Goal: Information Seeking & Learning: Learn about a topic

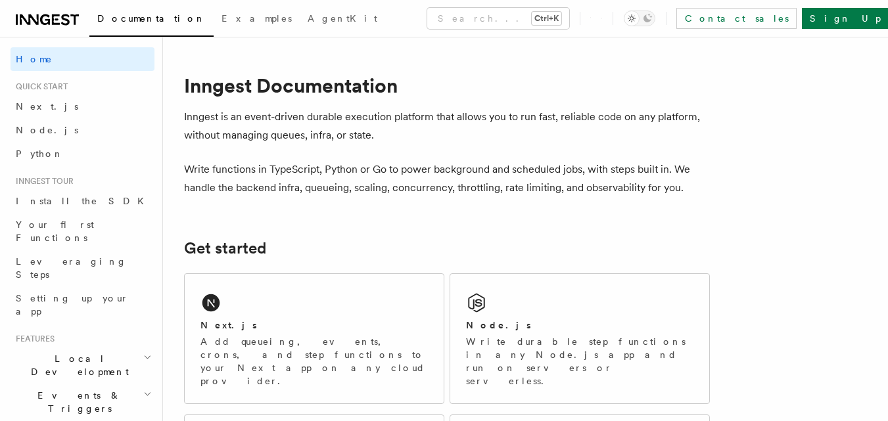
click at [62, 111] on link "Next.js" at bounding box center [83, 107] width 144 height 24
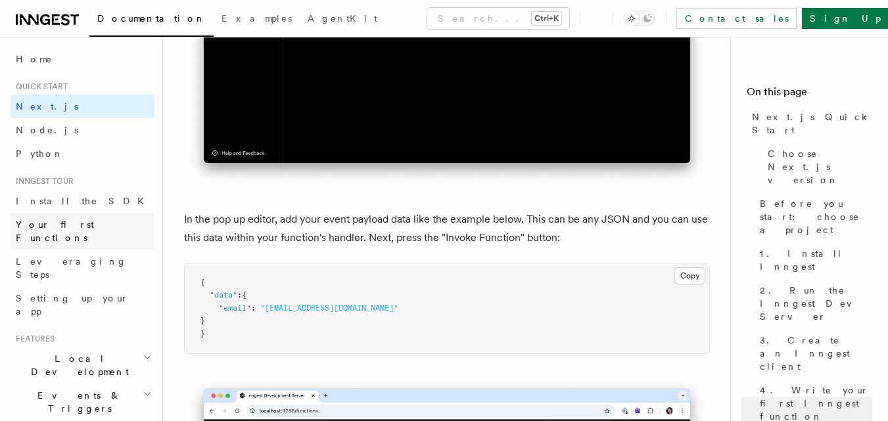
scroll to position [3812, 0]
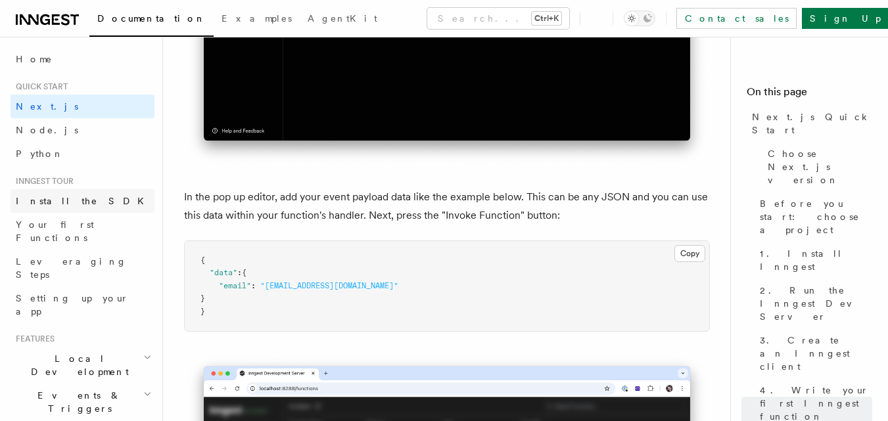
click at [71, 206] on span "Install the SDK" at bounding box center [84, 201] width 136 height 11
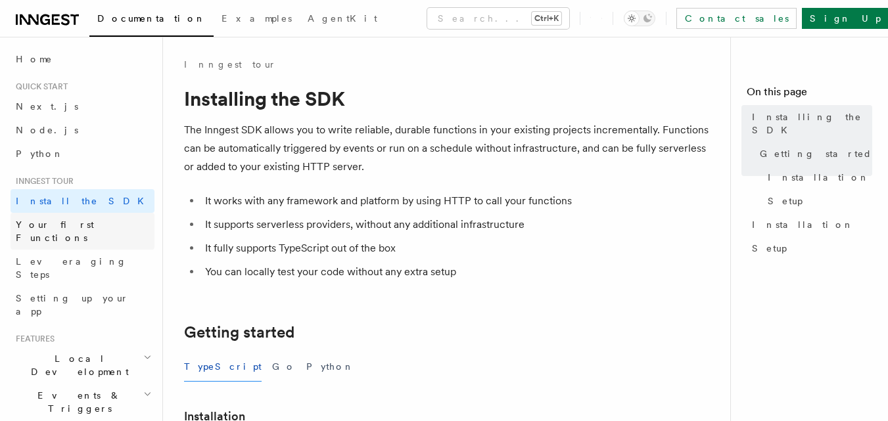
click at [81, 229] on span "Your first Functions" at bounding box center [55, 232] width 78 height 24
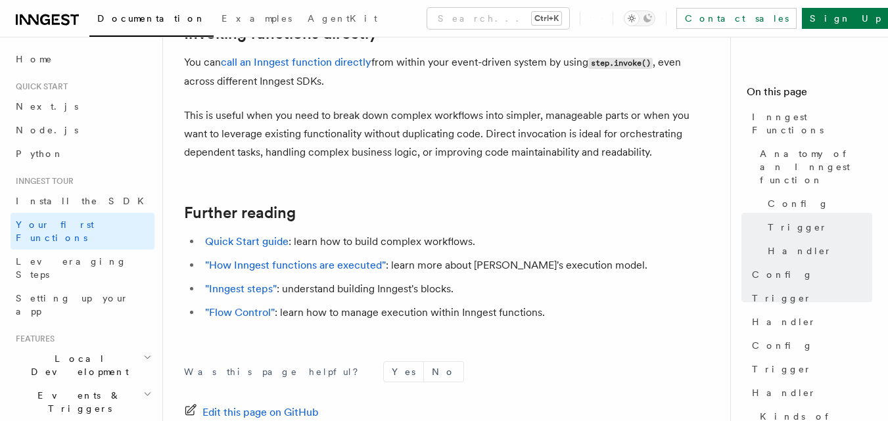
scroll to position [2761, 0]
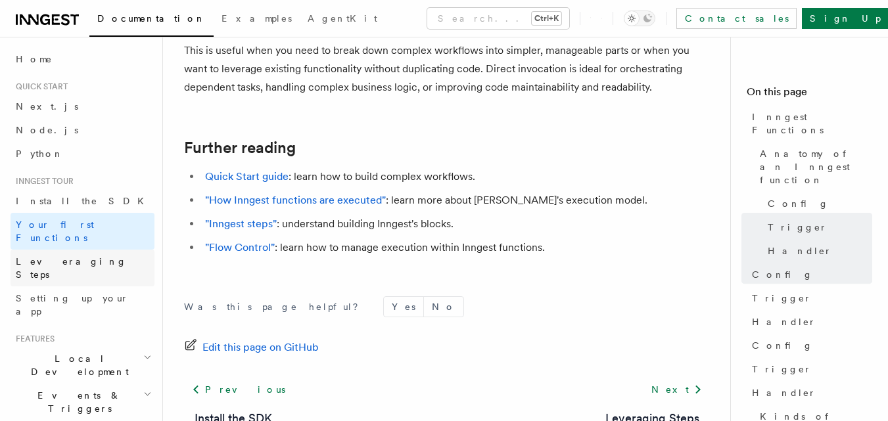
click at [58, 256] on span "Leveraging Steps" at bounding box center [71, 268] width 111 height 24
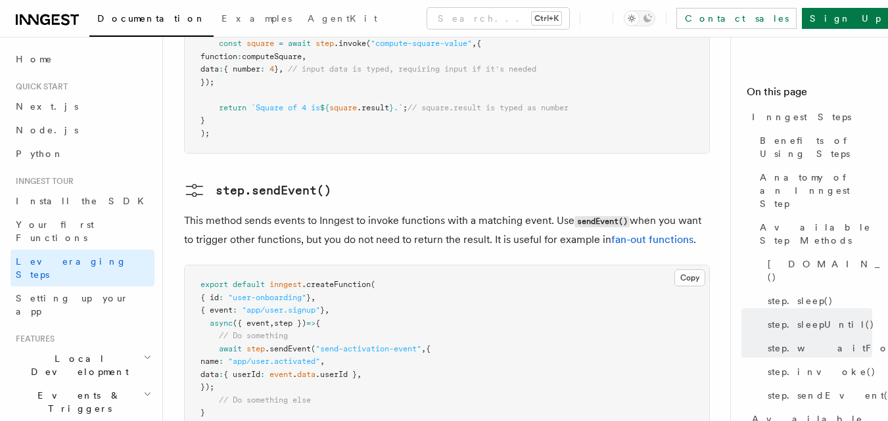
scroll to position [2826, 0]
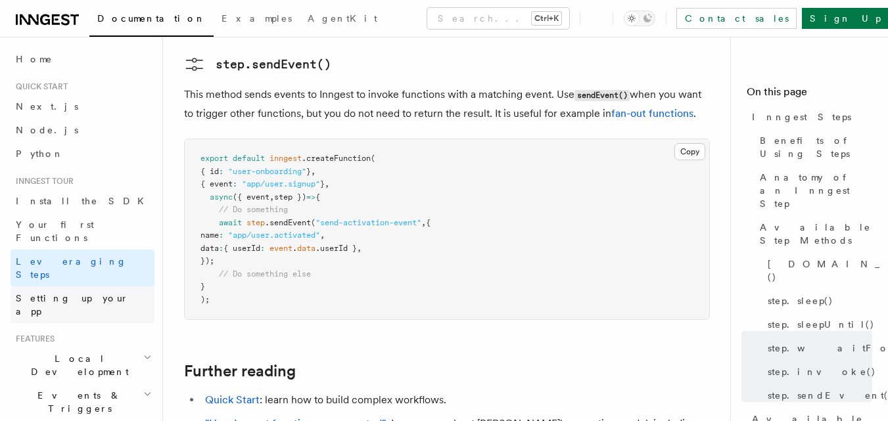
click at [80, 293] on span "Setting up your app" at bounding box center [72, 305] width 113 height 24
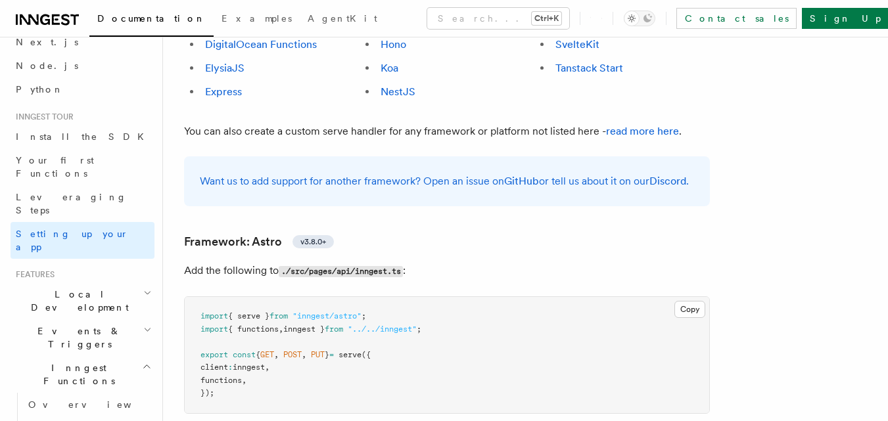
scroll to position [197, 0]
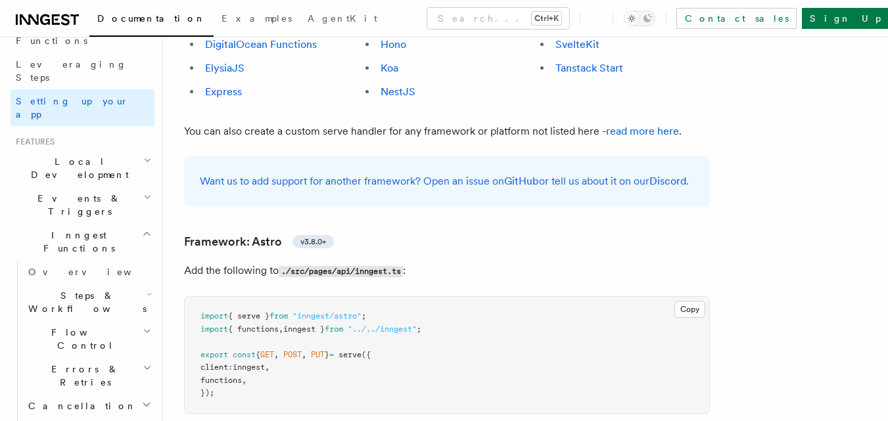
click at [92, 150] on h2 "Local Development" at bounding box center [83, 168] width 144 height 37
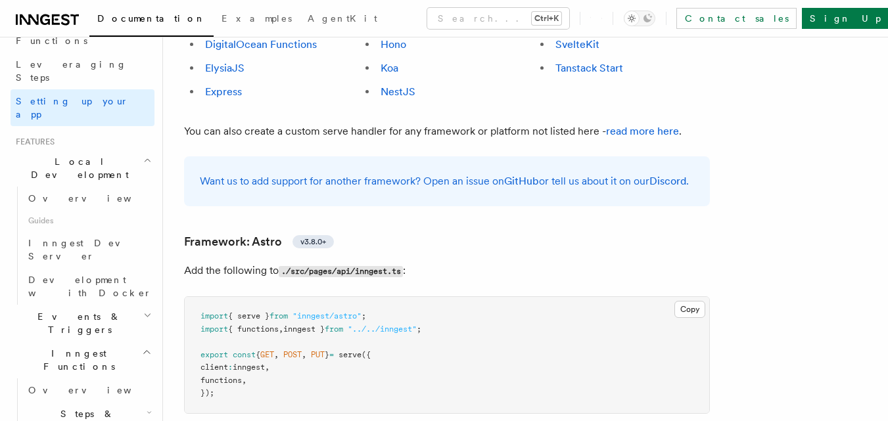
click at [108, 305] on h2 "Events & Triggers" at bounding box center [83, 323] width 144 height 37
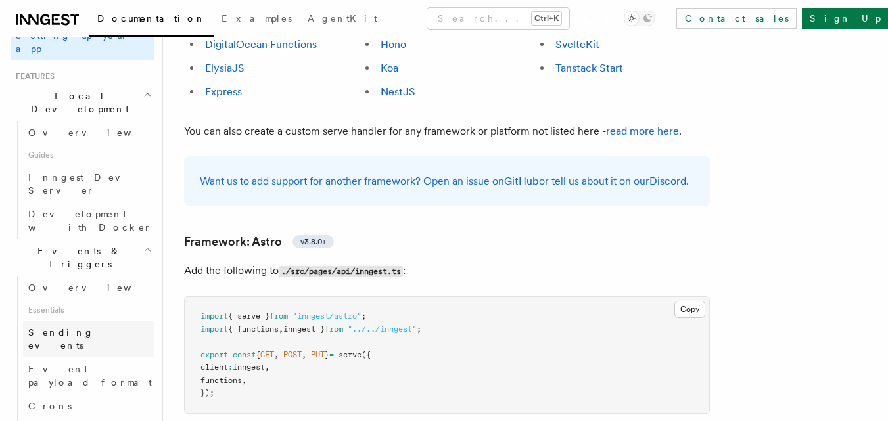
click at [108, 321] on link "Sending events" at bounding box center [88, 339] width 131 height 37
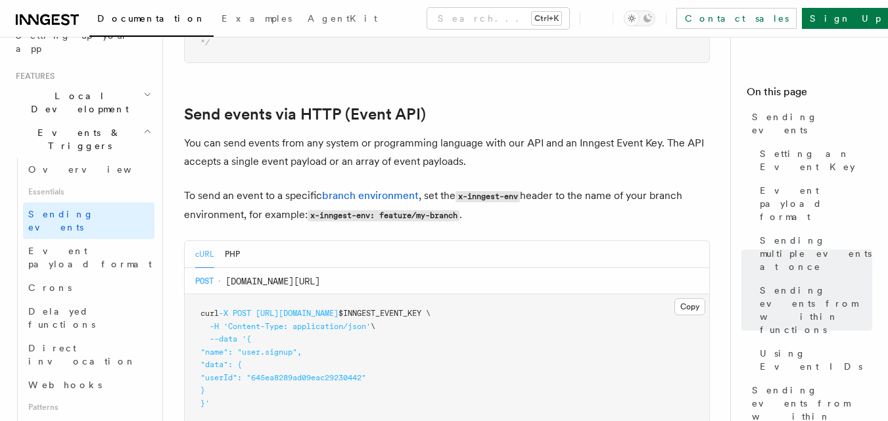
scroll to position [2826, 0]
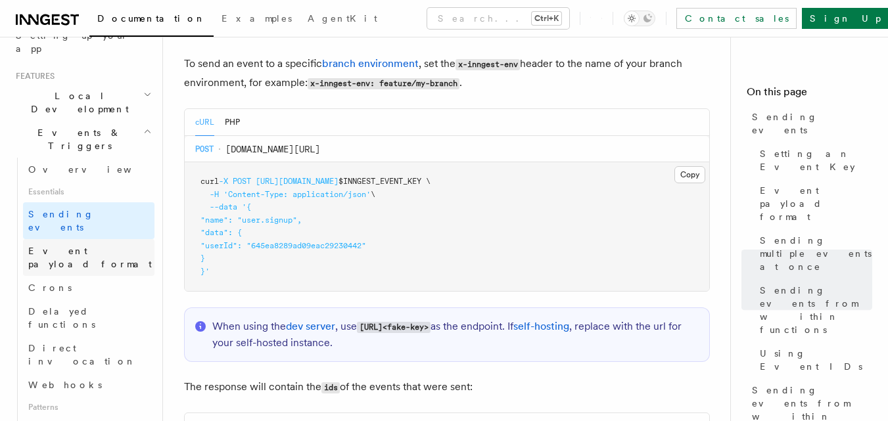
click at [77, 246] on span "Event payload format" at bounding box center [90, 258] width 124 height 24
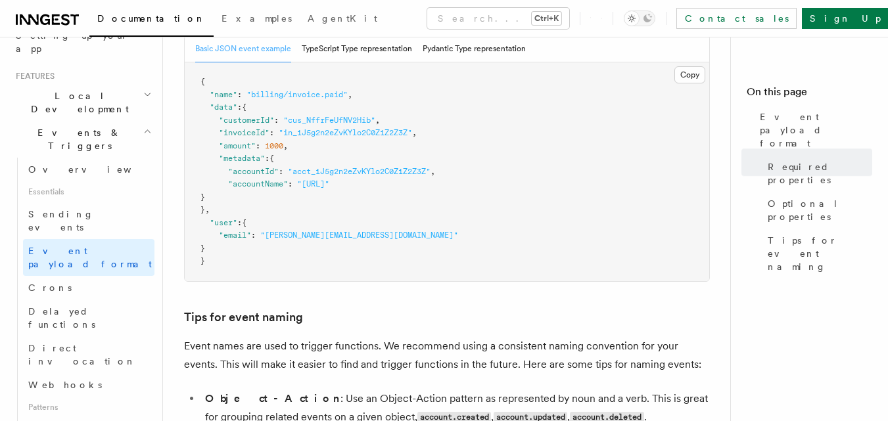
scroll to position [789, 0]
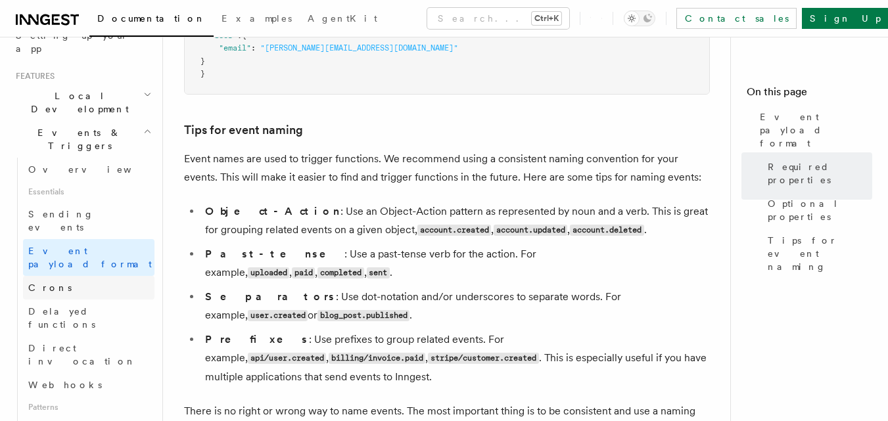
click at [48, 281] on span "Crons" at bounding box center [49, 287] width 43 height 13
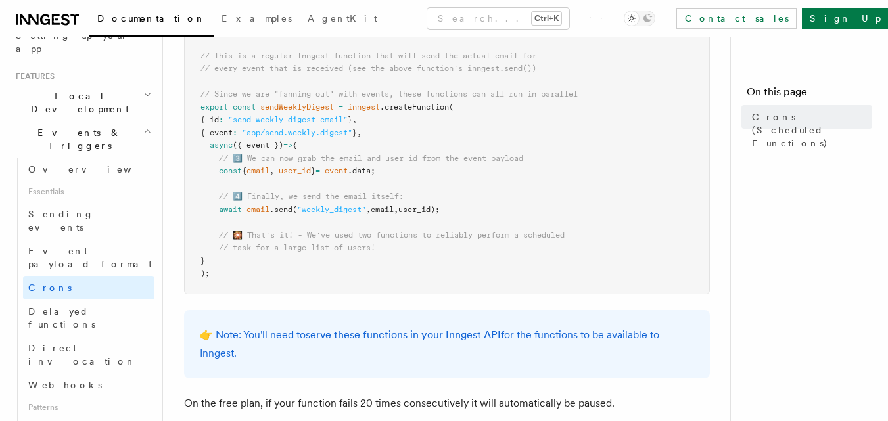
scroll to position [789, 0]
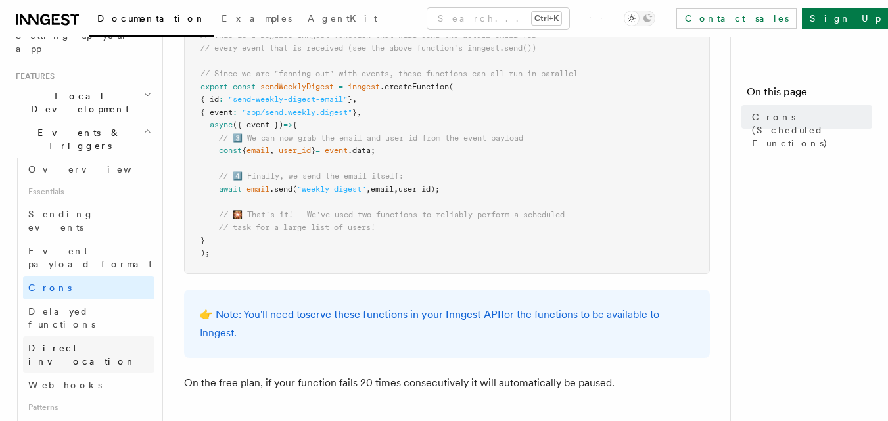
click at [89, 343] on span "Direct invocation" at bounding box center [82, 355] width 108 height 24
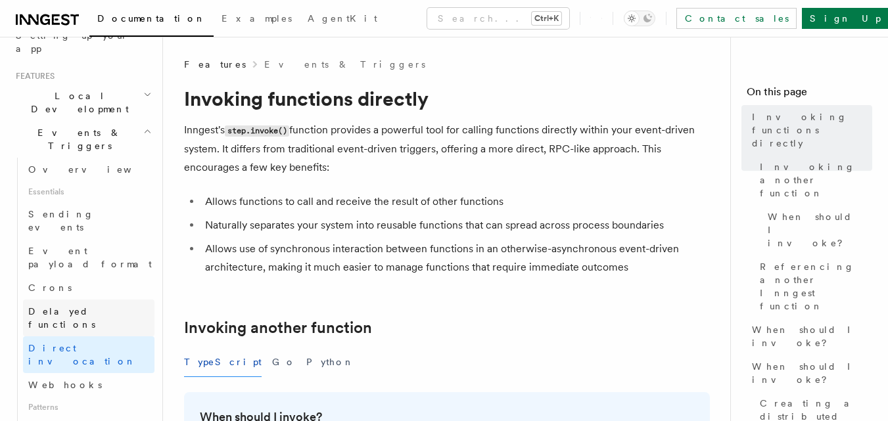
click at [86, 300] on link "Delayed functions" at bounding box center [88, 318] width 131 height 37
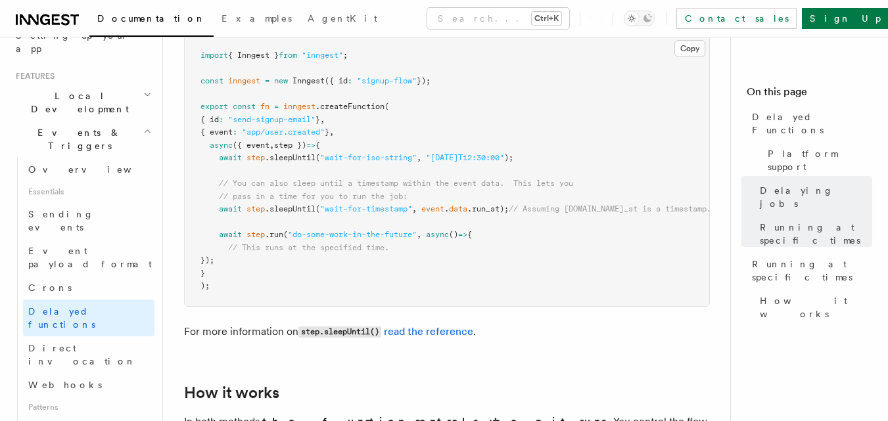
scroll to position [854, 0]
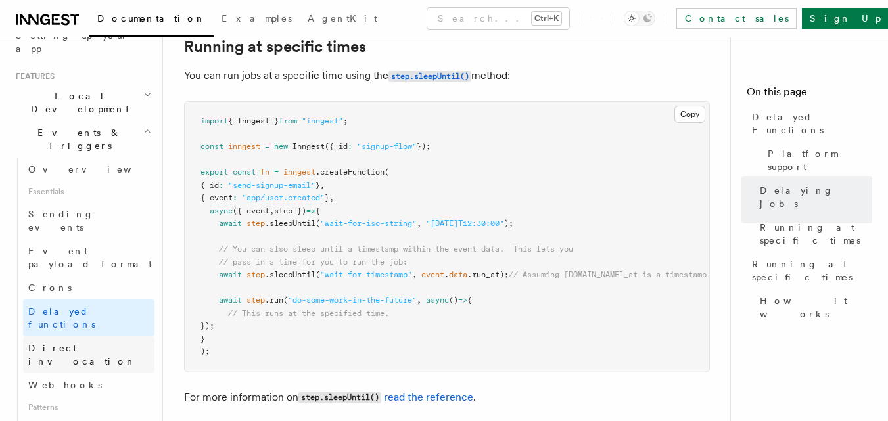
click at [78, 342] on span "Direct invocation" at bounding box center [91, 355] width 126 height 26
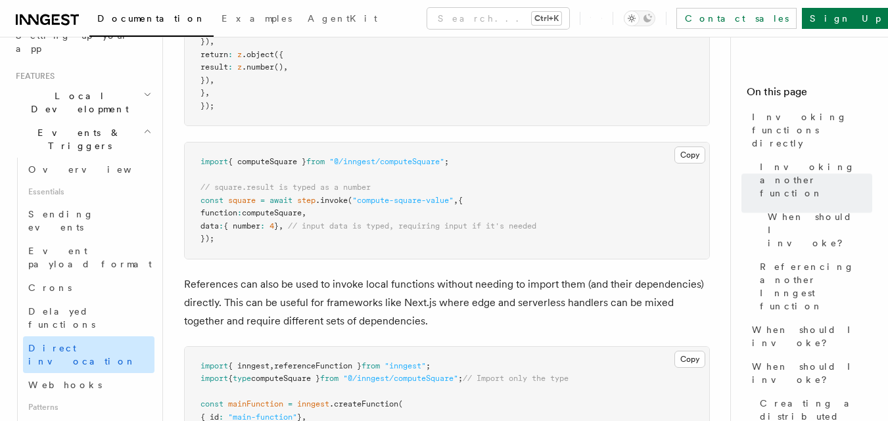
scroll to position [1183, 0]
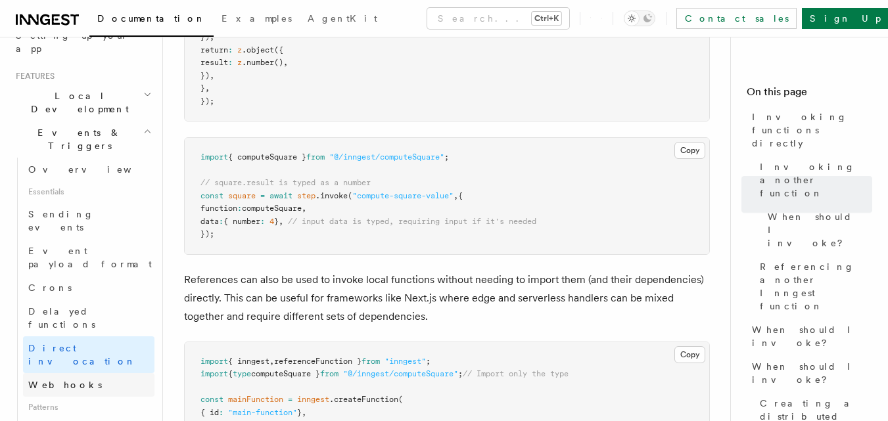
click at [66, 373] on link "Webhooks" at bounding box center [88, 385] width 131 height 24
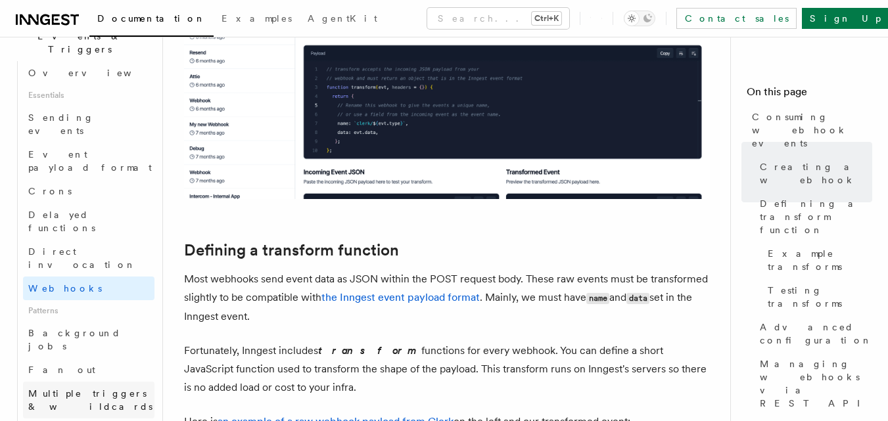
scroll to position [394, 0]
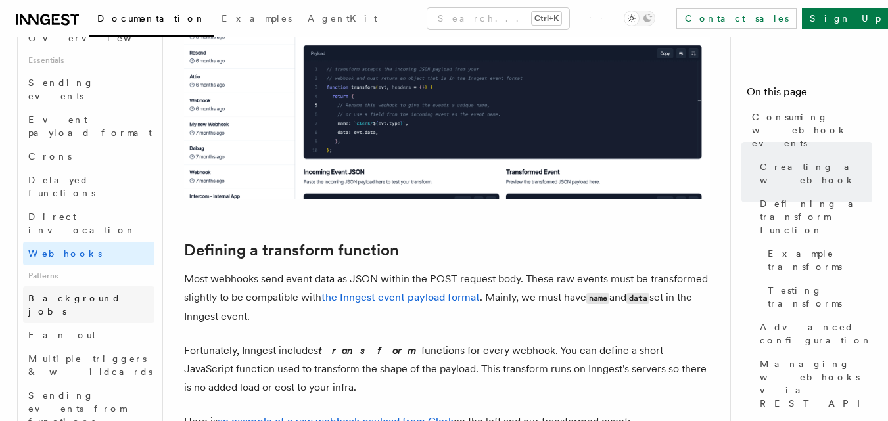
click at [84, 293] on span "Background jobs" at bounding box center [74, 305] width 93 height 24
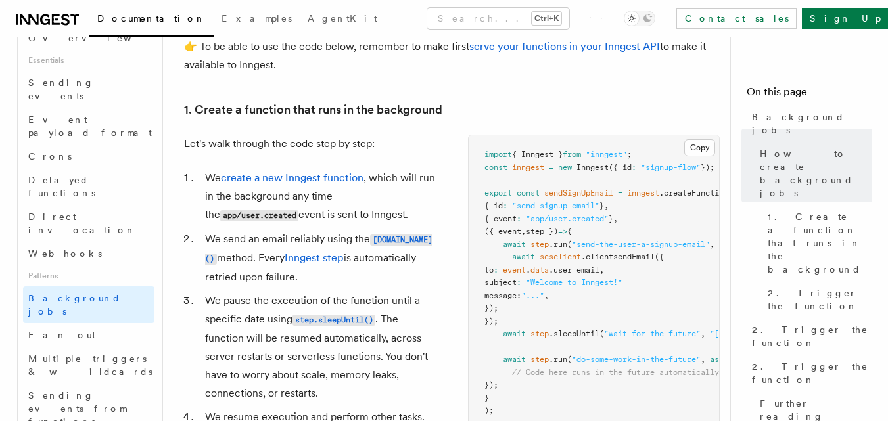
scroll to position [571, 0]
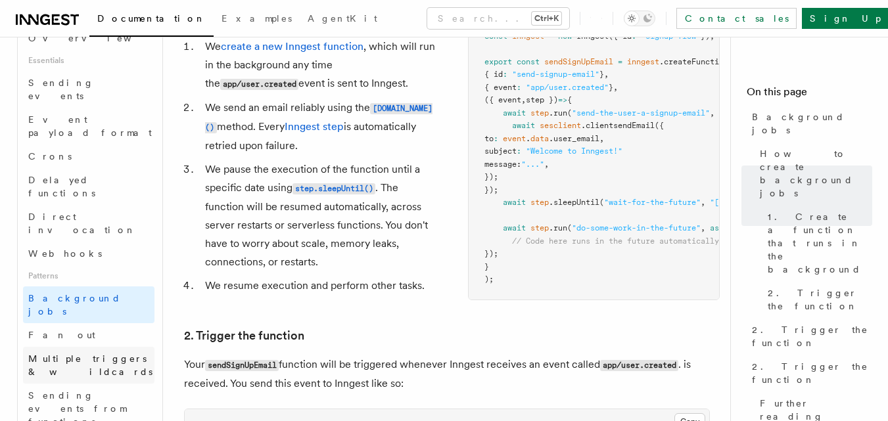
click at [66, 354] on span "Multiple triggers & wildcards" at bounding box center [90, 366] width 124 height 24
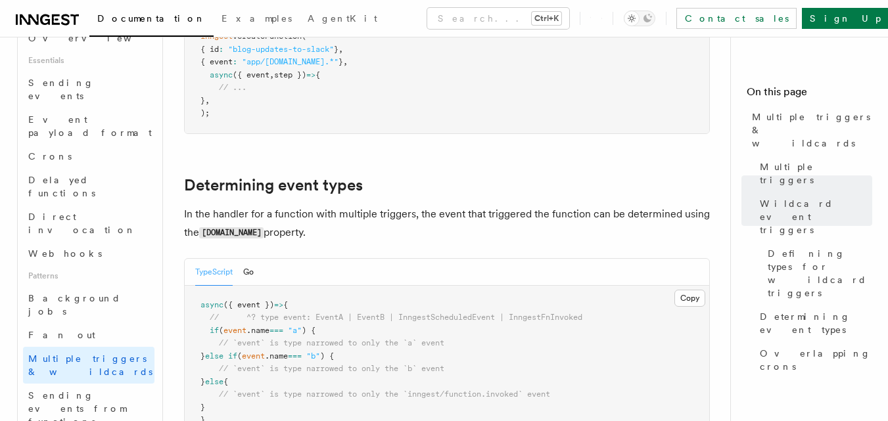
scroll to position [1249, 0]
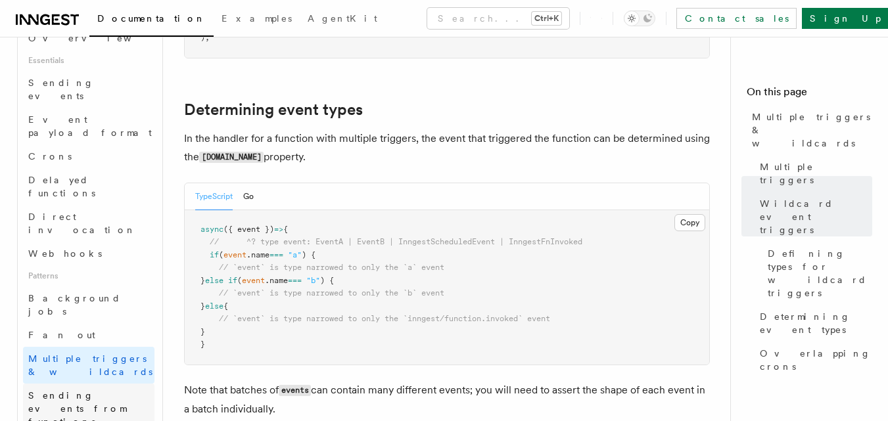
click at [74, 390] on span "Sending events from functions" at bounding box center [77, 408] width 98 height 37
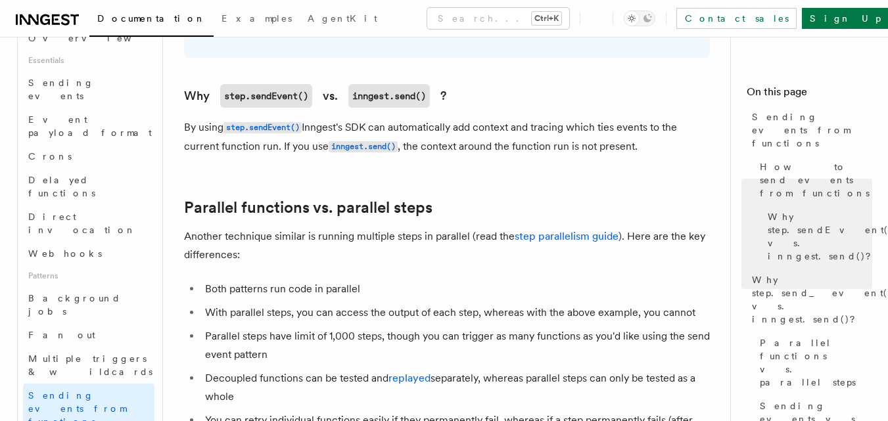
scroll to position [526, 0]
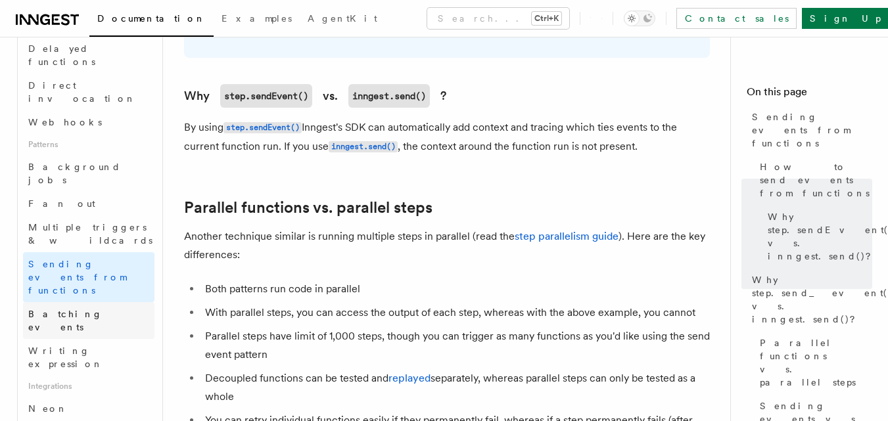
click at [77, 302] on link "Batching events" at bounding box center [88, 320] width 131 height 37
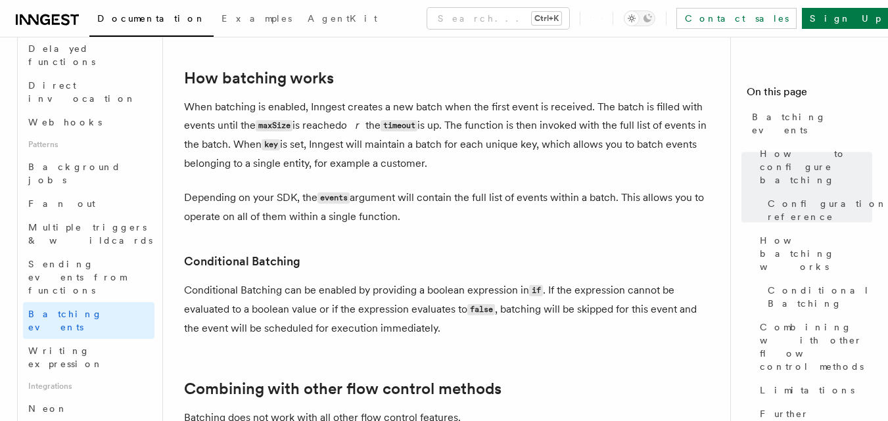
scroll to position [1315, 0]
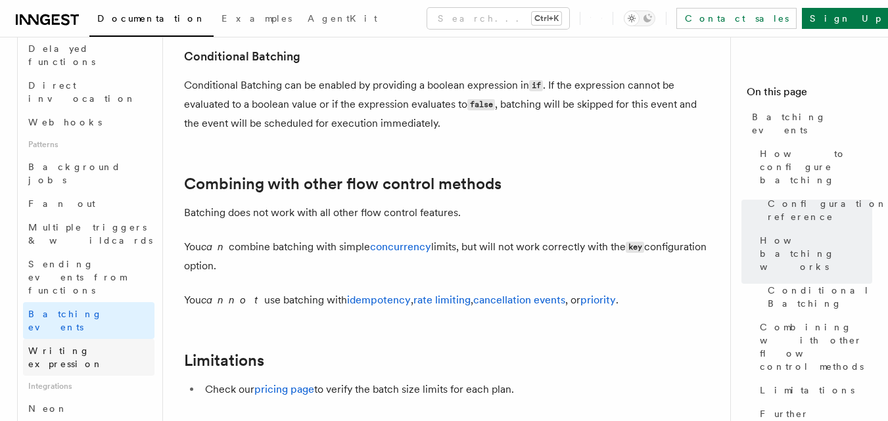
click at [90, 339] on link "Writing expression" at bounding box center [88, 357] width 131 height 37
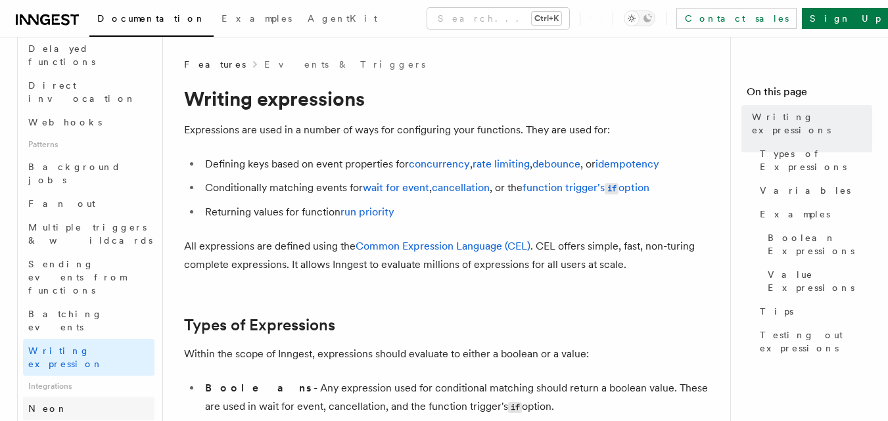
click at [78, 397] on link "Neon" at bounding box center [88, 409] width 131 height 24
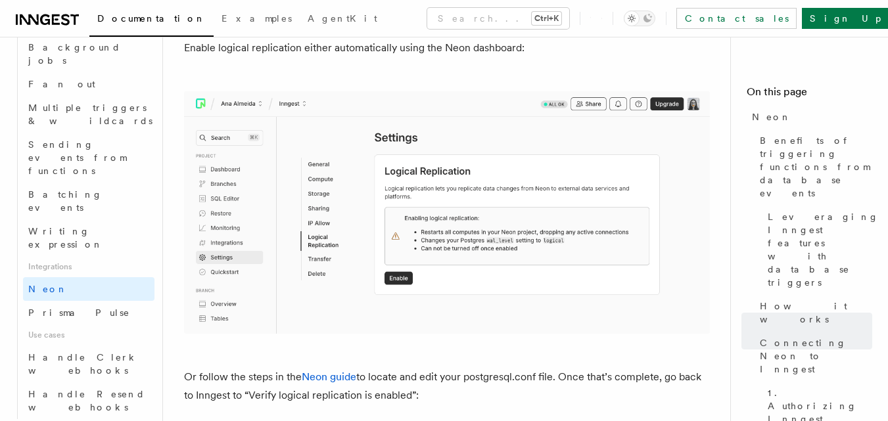
scroll to position [657, 0]
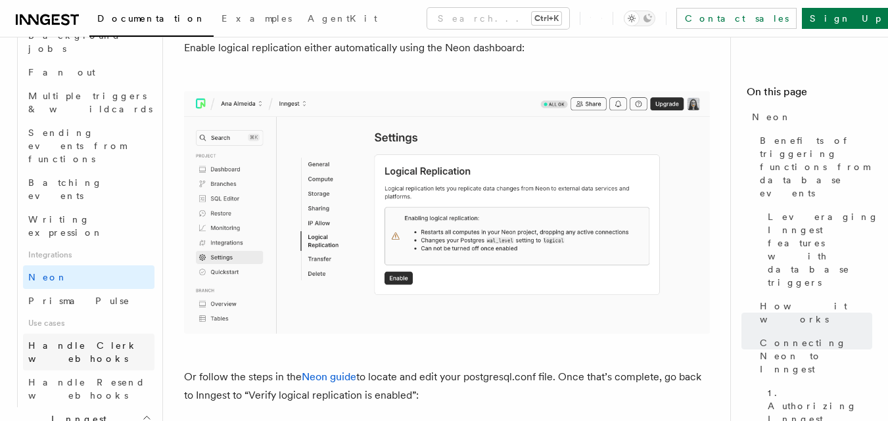
click at [89, 340] on span "Handle Clerk webhooks" at bounding box center [83, 352] width 110 height 24
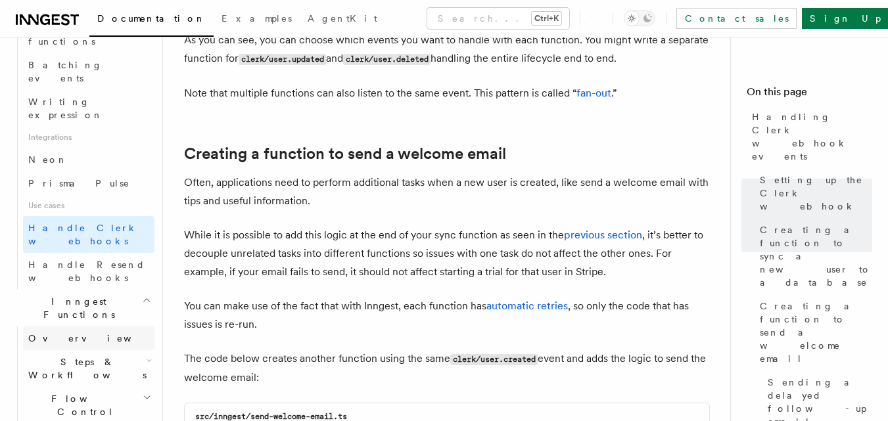
scroll to position [789, 0]
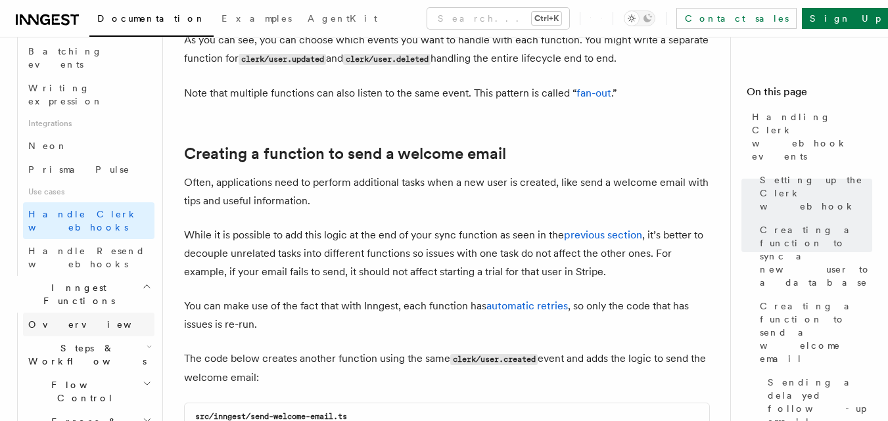
click at [105, 313] on link "Overview" at bounding box center [88, 325] width 131 height 24
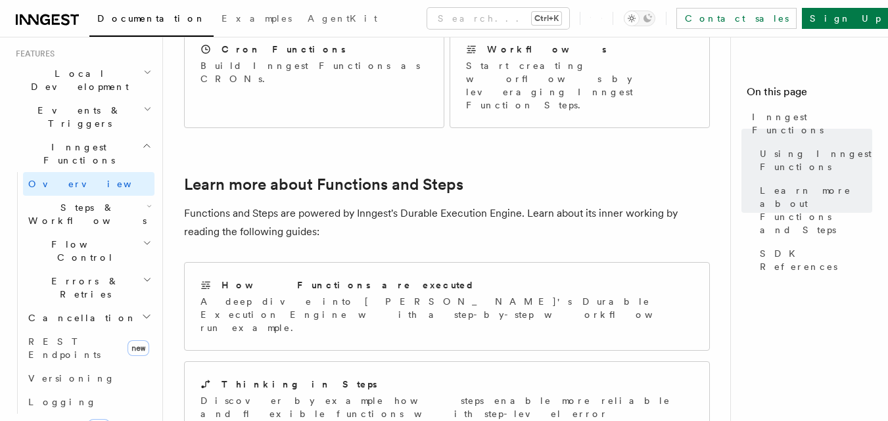
scroll to position [262, 0]
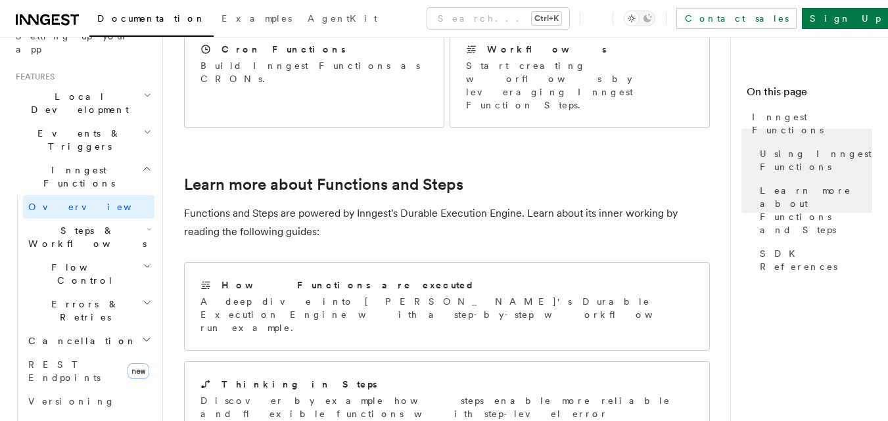
click at [147, 224] on icon "button" at bounding box center [149, 229] width 5 height 11
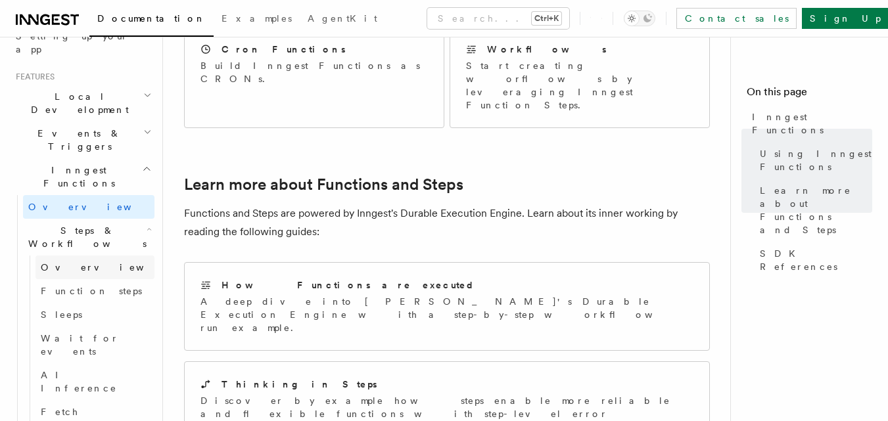
click at [120, 256] on link "Overview" at bounding box center [94, 268] width 119 height 24
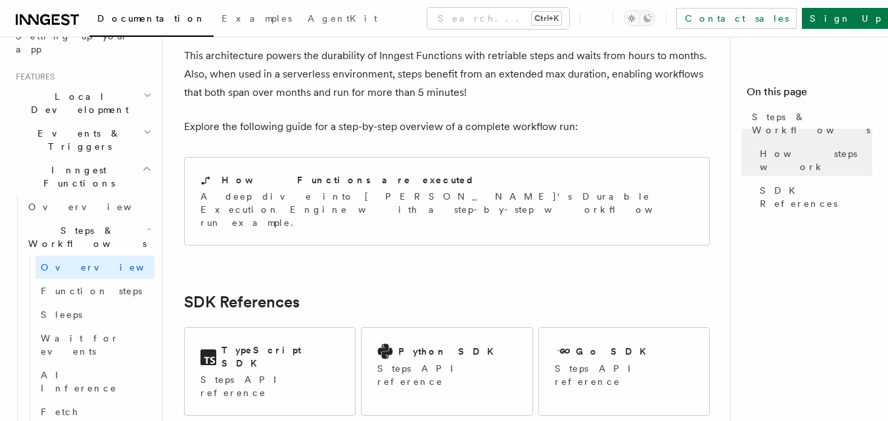
scroll to position [1380, 0]
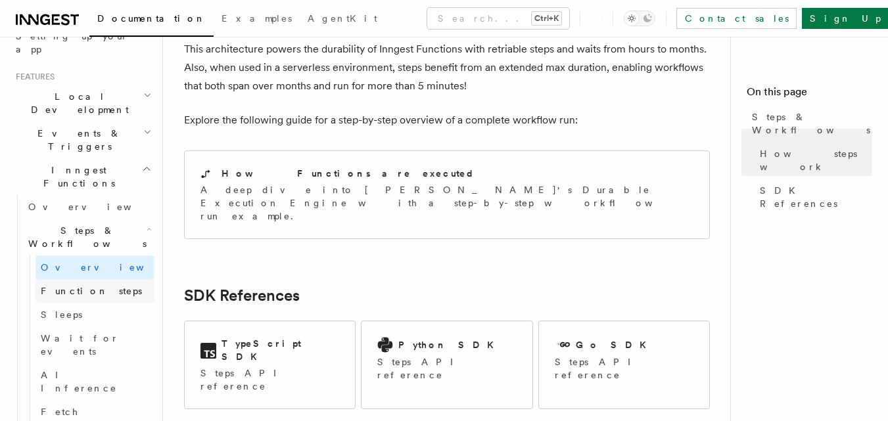
click at [96, 286] on span "Function steps" at bounding box center [91, 291] width 101 height 11
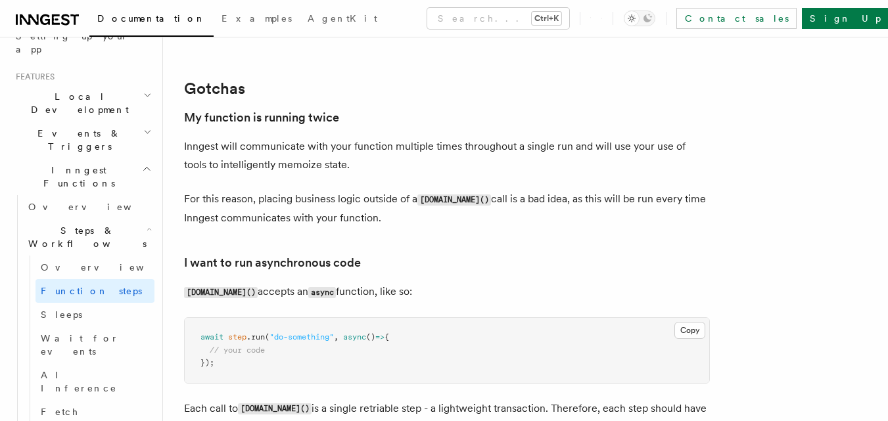
scroll to position [2892, 0]
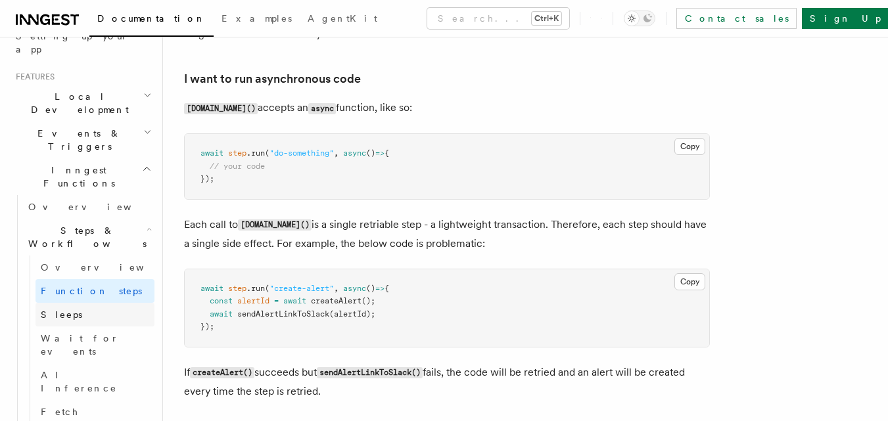
click at [74, 303] on link "Sleeps" at bounding box center [94, 315] width 119 height 24
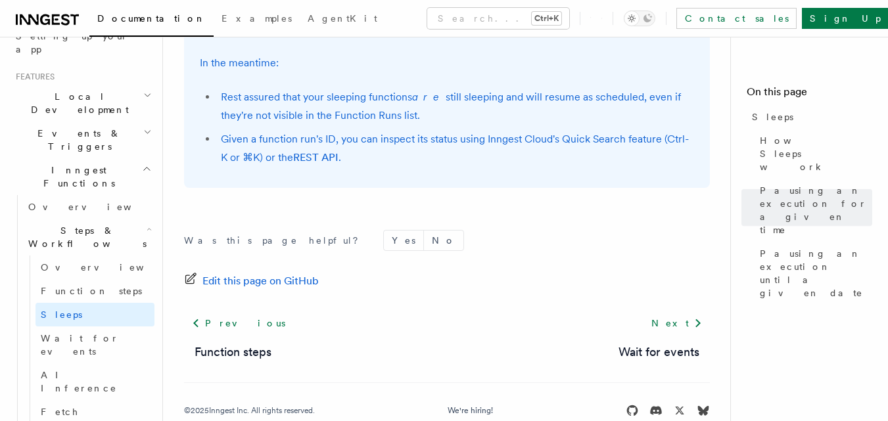
scroll to position [1174, 0]
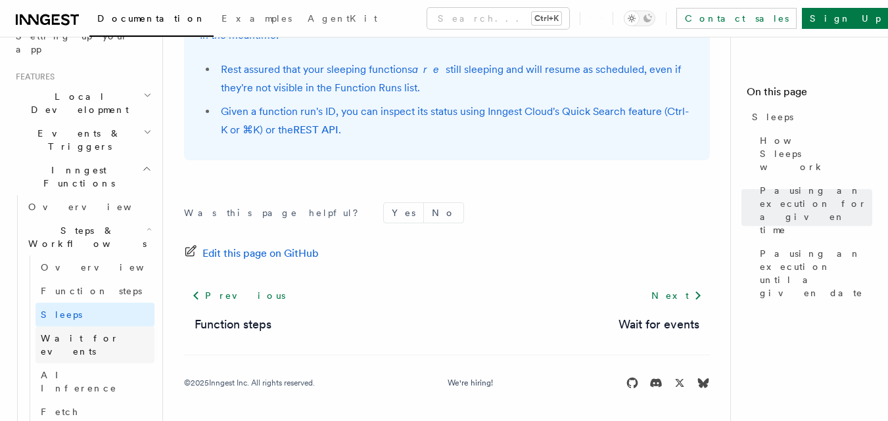
click at [90, 332] on span "Wait for events" at bounding box center [98, 345] width 114 height 26
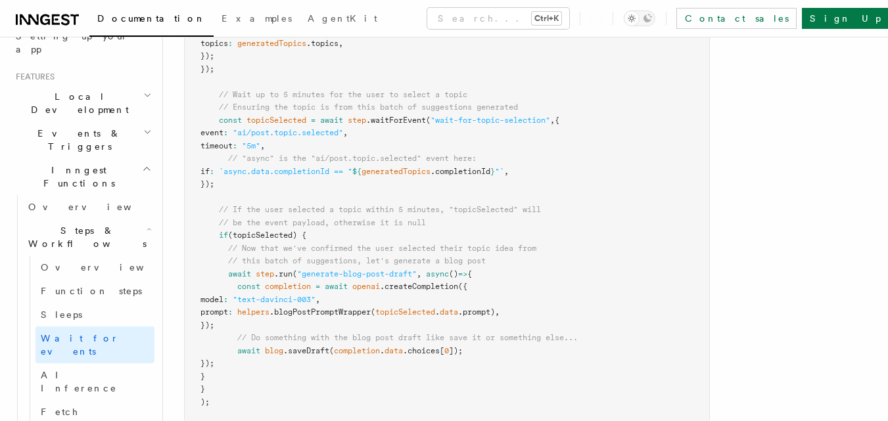
scroll to position [1775, 0]
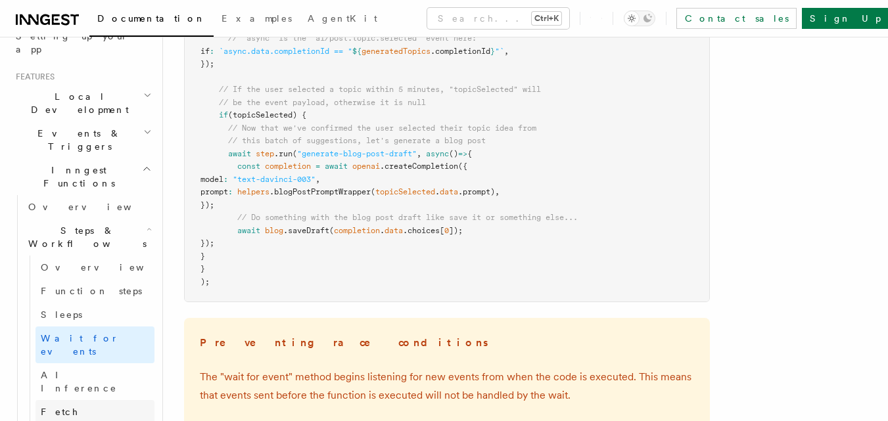
click at [87, 400] on link "Fetch" at bounding box center [94, 412] width 119 height 24
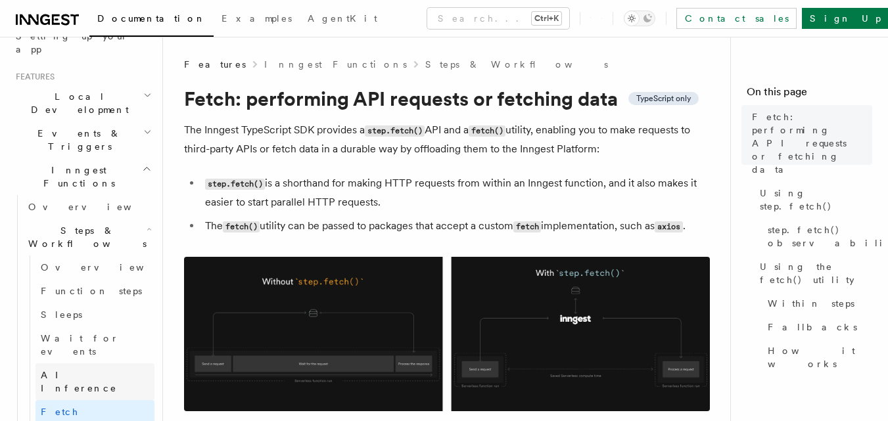
click at [89, 370] on span "AI Inference" at bounding box center [79, 382] width 76 height 24
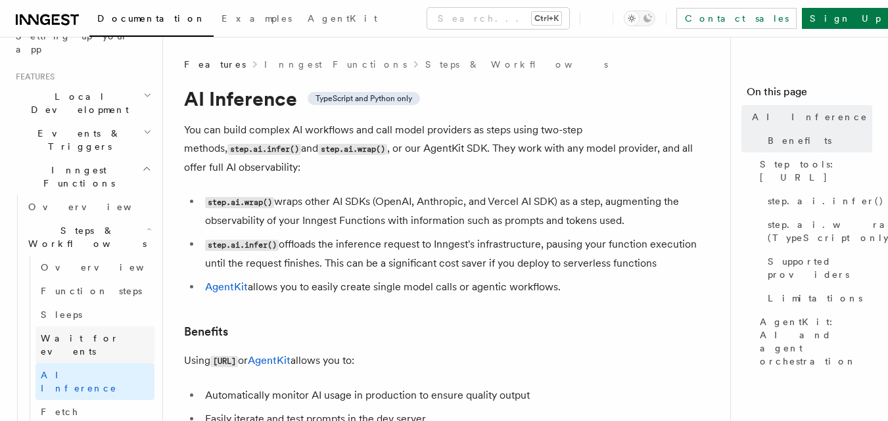
click at [97, 333] on span "Wait for events" at bounding box center [80, 345] width 78 height 24
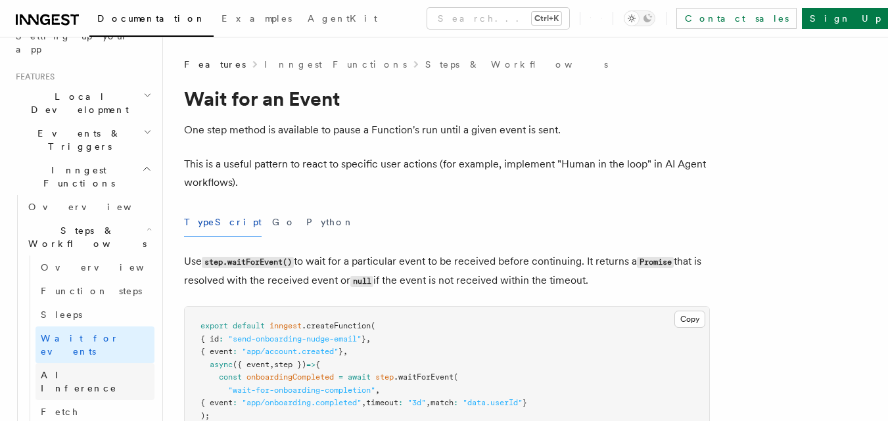
click at [84, 363] on link "AI Inference" at bounding box center [94, 381] width 119 height 37
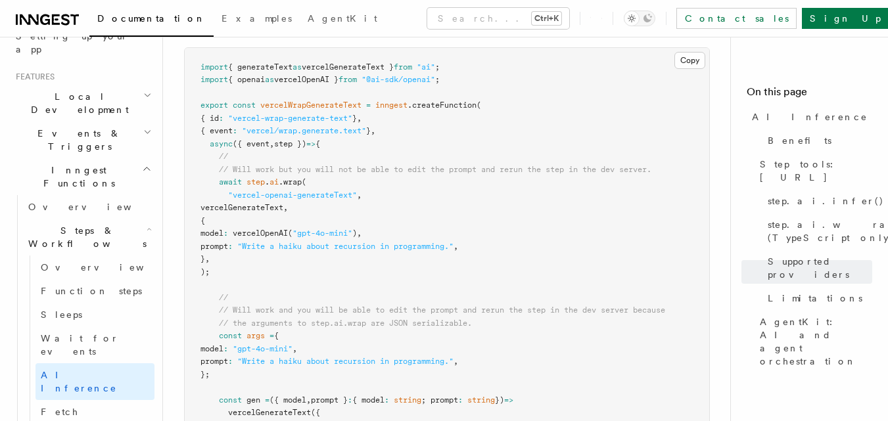
scroll to position [2761, 0]
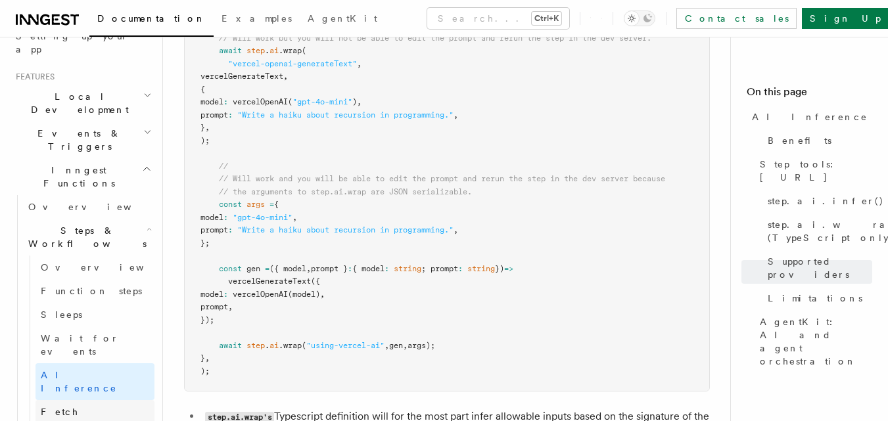
click at [105, 400] on link "Fetch" at bounding box center [94, 412] width 119 height 24
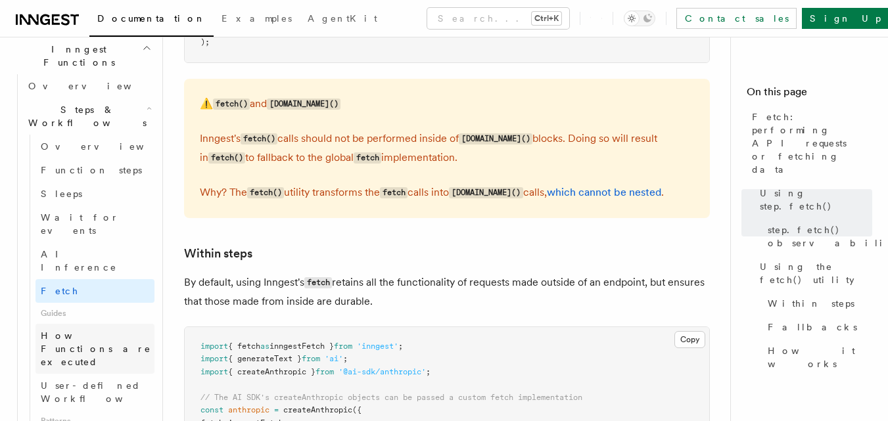
scroll to position [394, 0]
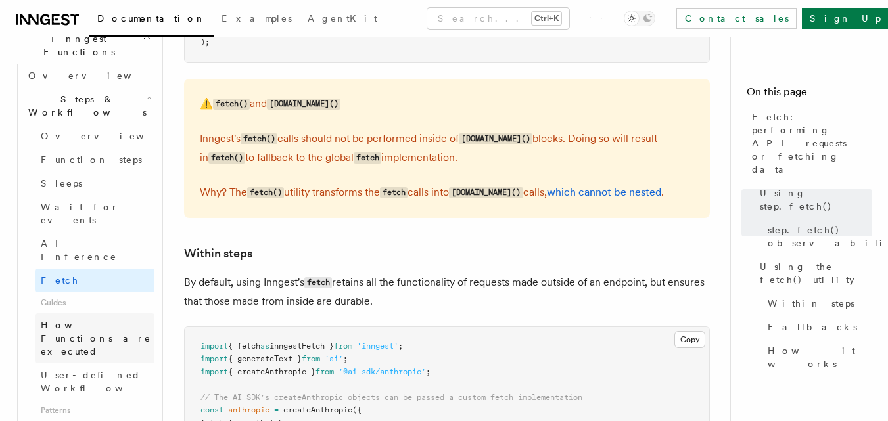
click at [92, 319] on span "How Functions are executed" at bounding box center [98, 338] width 114 height 39
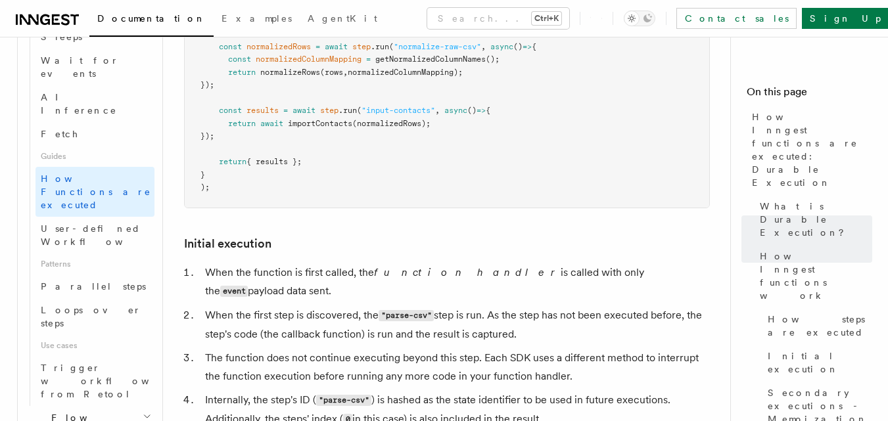
scroll to position [525, 0]
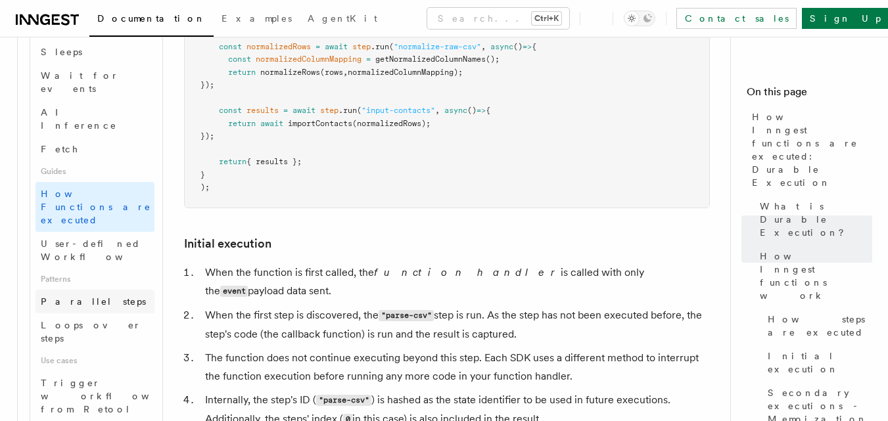
click at [92, 295] on span "Parallel steps" at bounding box center [93, 301] width 105 height 13
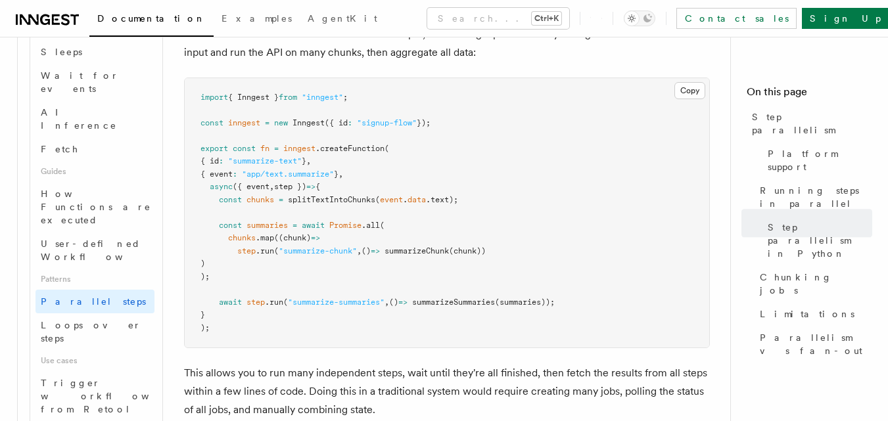
scroll to position [2235, 0]
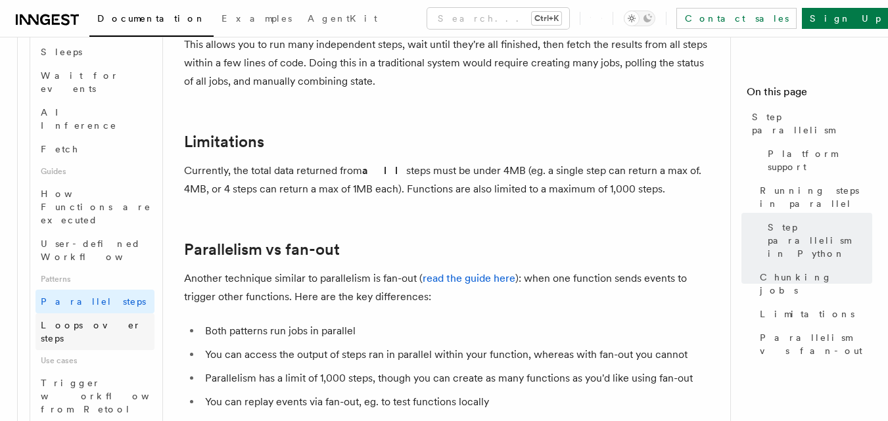
click at [104, 320] on span "Loops over steps" at bounding box center [91, 332] width 101 height 24
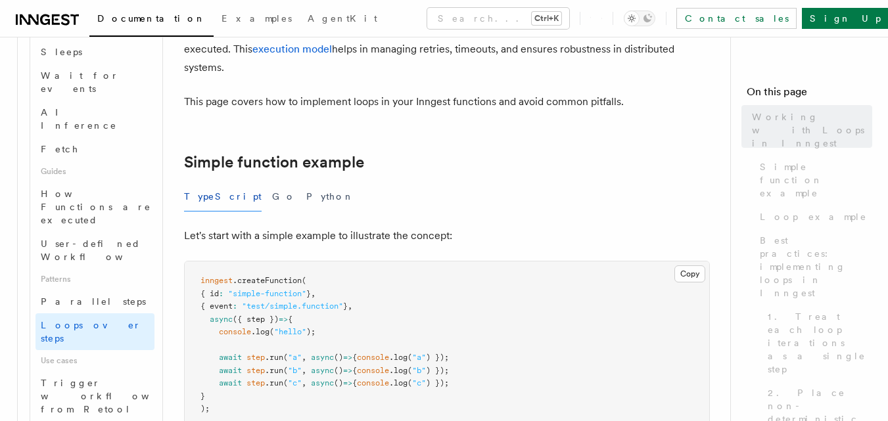
scroll to position [263, 0]
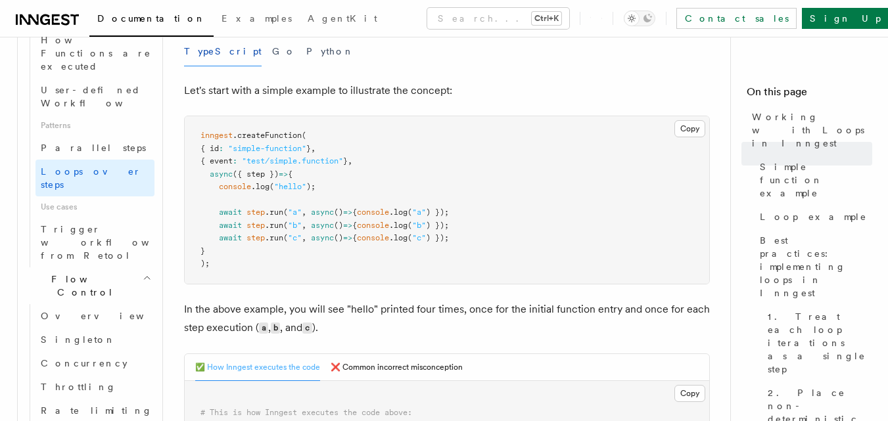
scroll to position [657, 0]
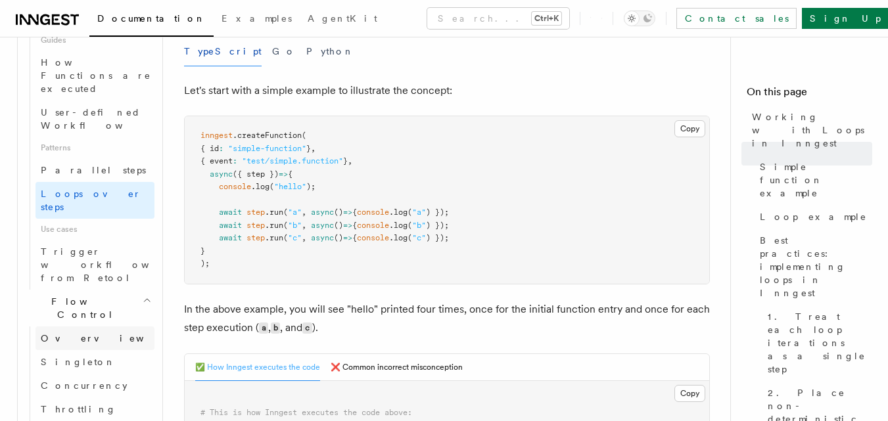
click at [91, 327] on link "Overview" at bounding box center [94, 339] width 119 height 24
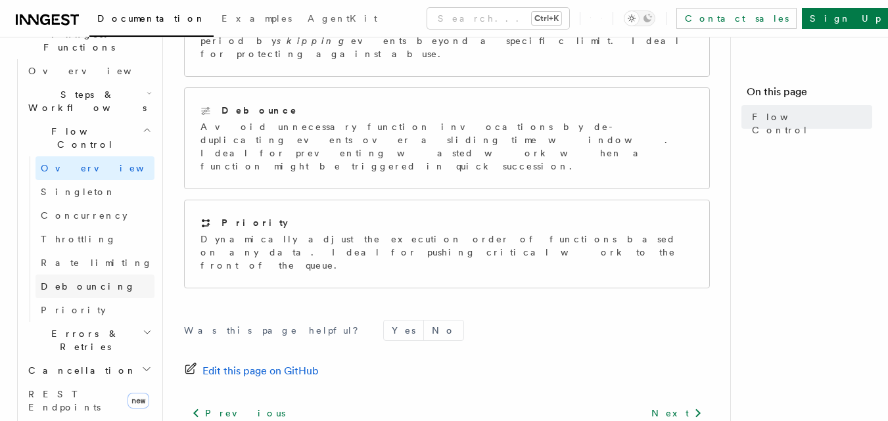
scroll to position [394, 0]
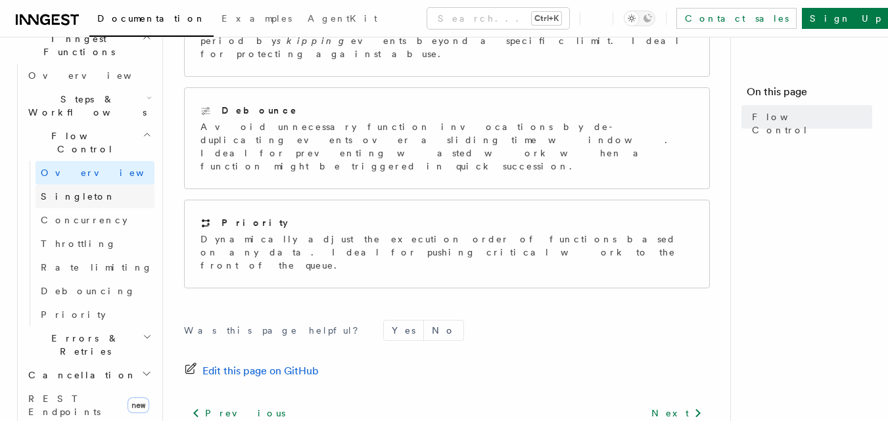
click at [87, 185] on link "Singleton" at bounding box center [94, 197] width 119 height 24
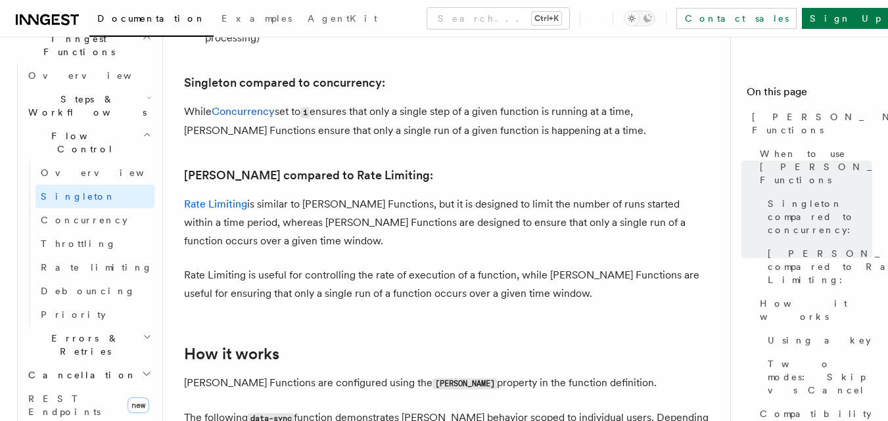
scroll to position [1052, 0]
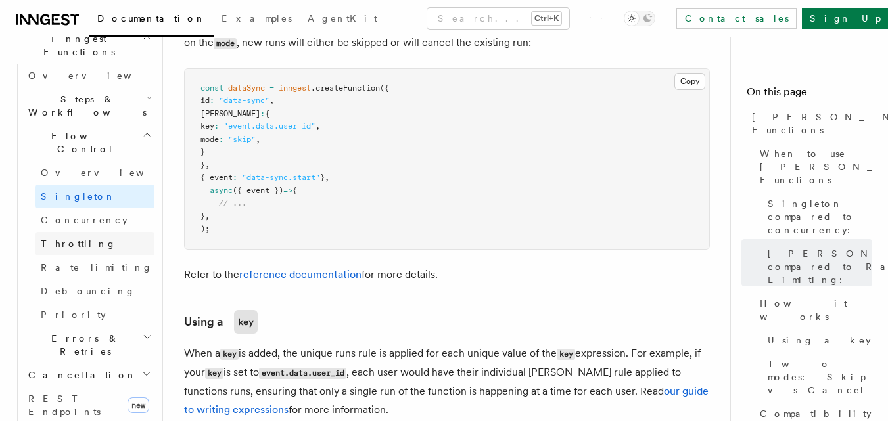
click at [84, 232] on link "Throttling" at bounding box center [94, 244] width 119 height 24
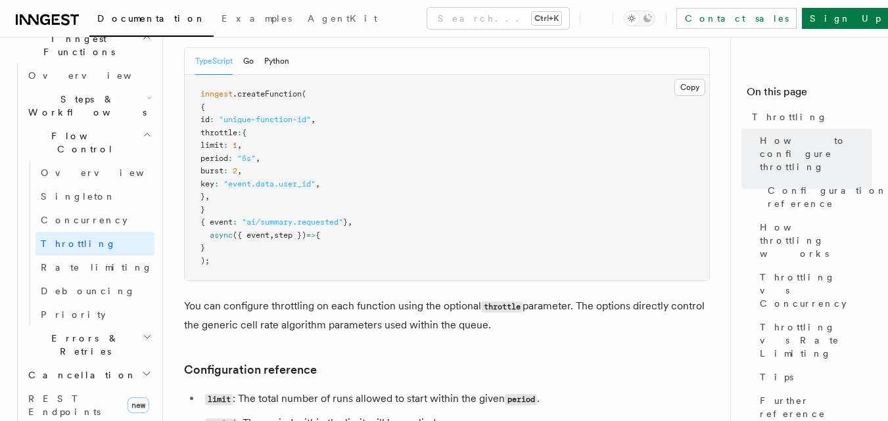
scroll to position [592, 0]
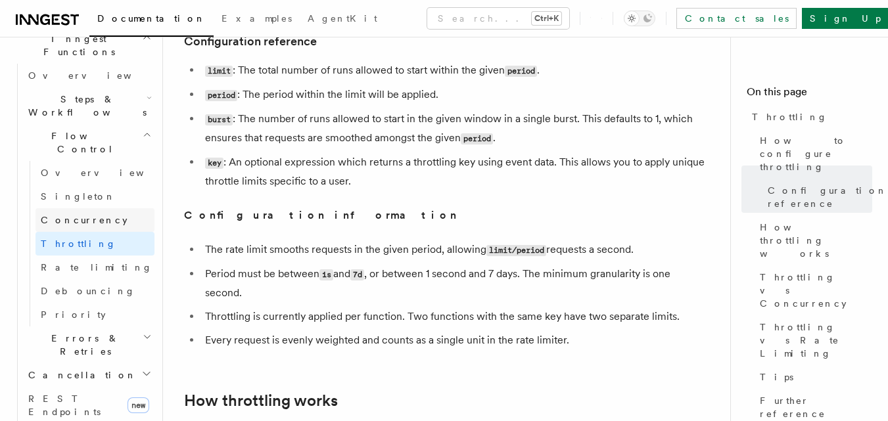
click at [67, 214] on span "Concurrency" at bounding box center [84, 220] width 87 height 13
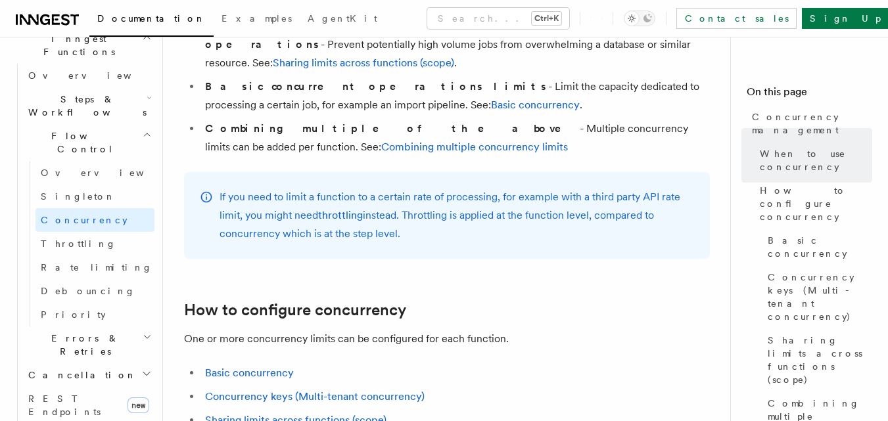
scroll to position [657, 0]
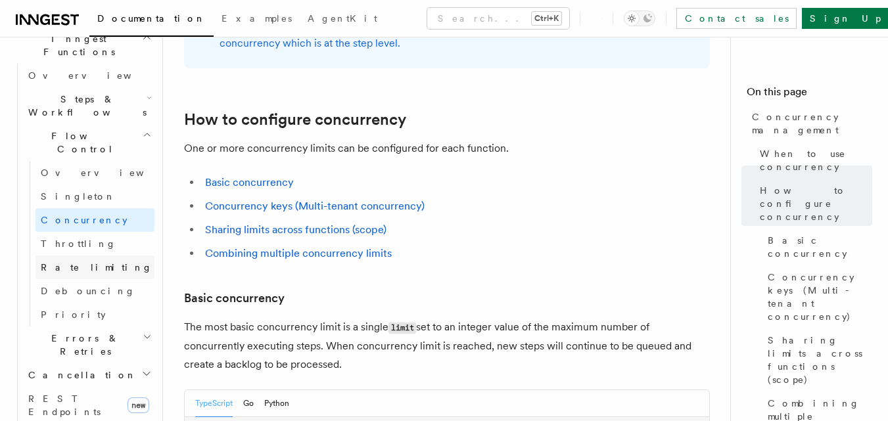
click at [66, 256] on link "Rate limiting" at bounding box center [94, 268] width 119 height 24
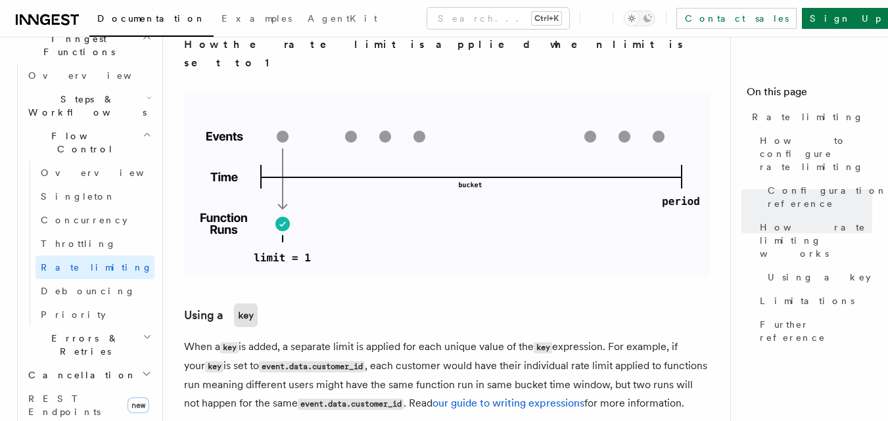
scroll to position [1906, 0]
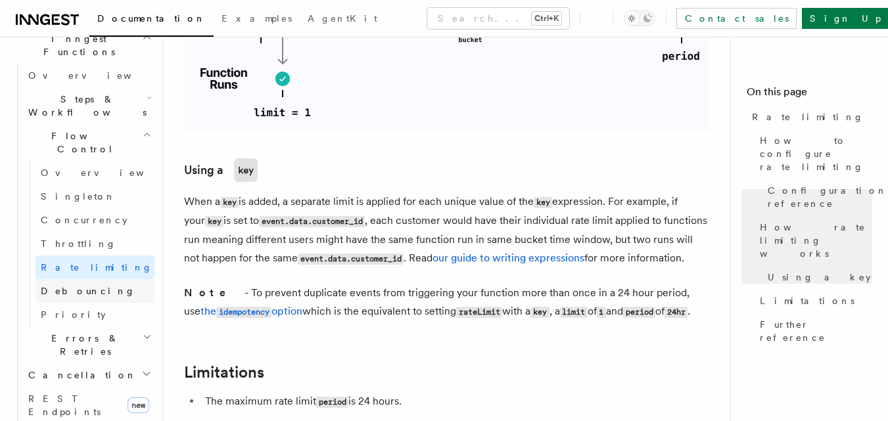
click at [82, 279] on link "Debouncing" at bounding box center [94, 291] width 119 height 24
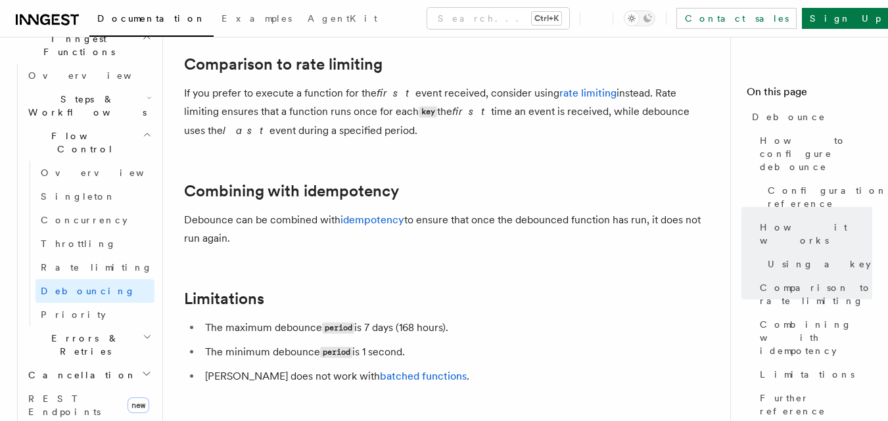
scroll to position [1315, 0]
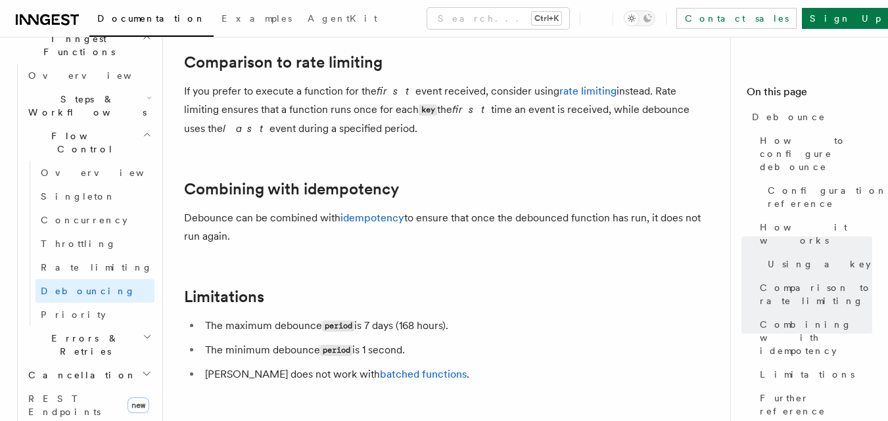
click at [64, 327] on h2 "Errors & Retries" at bounding box center [88, 345] width 131 height 37
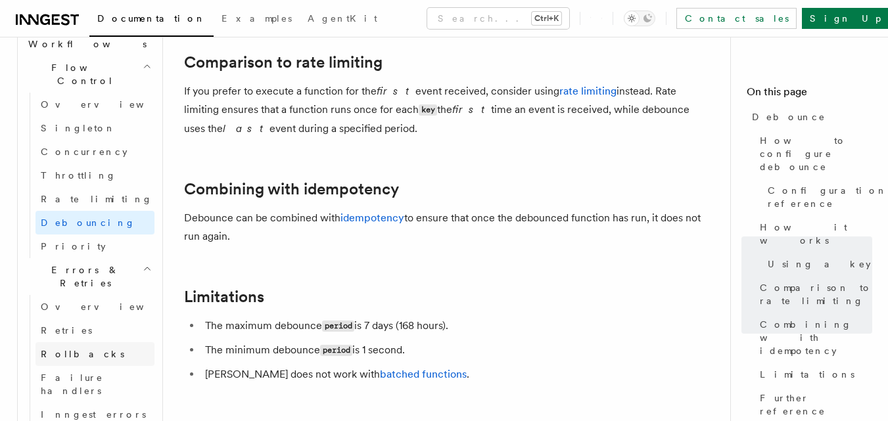
scroll to position [459, 0]
click at [86, 298] on link "Overview" at bounding box center [94, 310] width 119 height 24
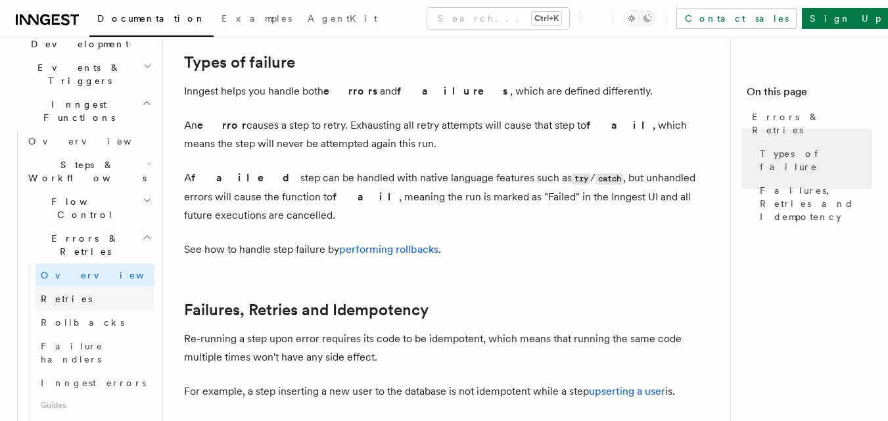
click at [74, 287] on link "Retries" at bounding box center [94, 299] width 119 height 24
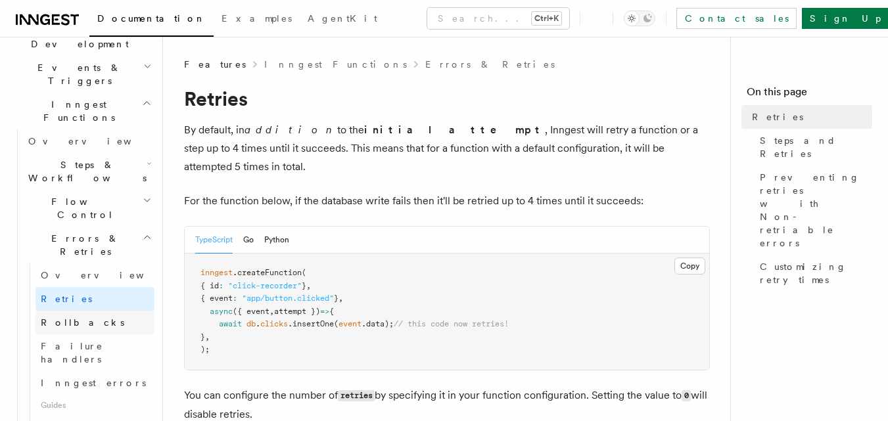
click at [78, 316] on span "Rollbacks" at bounding box center [82, 322] width 83 height 13
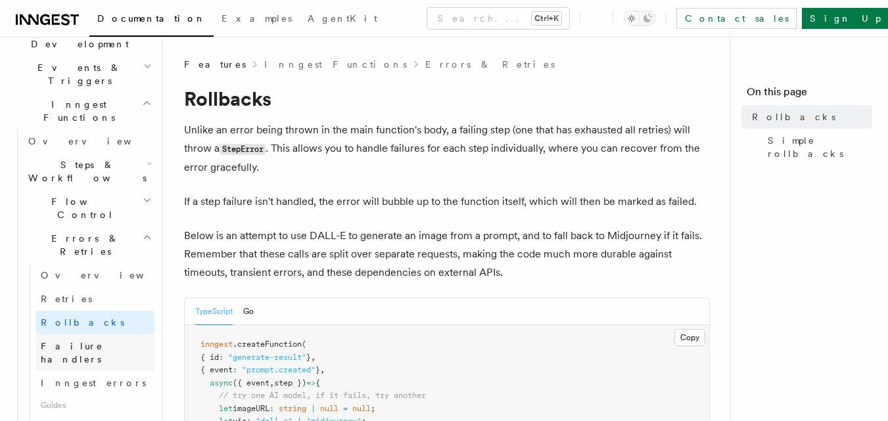
click at [92, 335] on link "Failure handlers" at bounding box center [94, 353] width 119 height 37
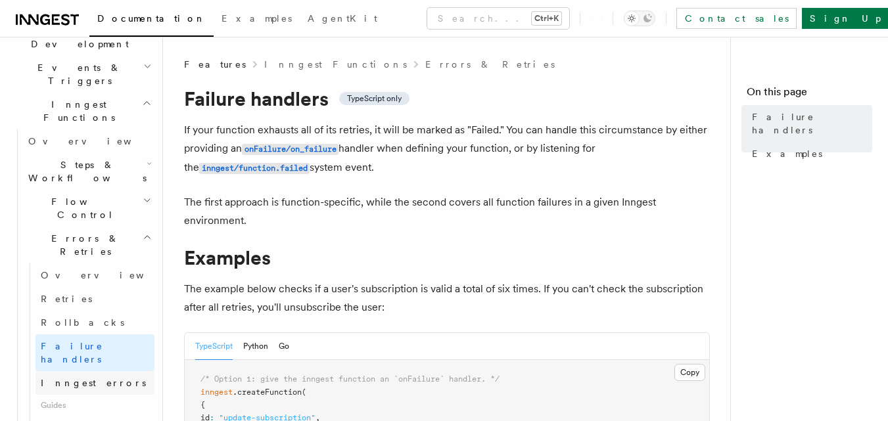
click at [92, 378] on span "Inngest errors" at bounding box center [93, 383] width 105 height 11
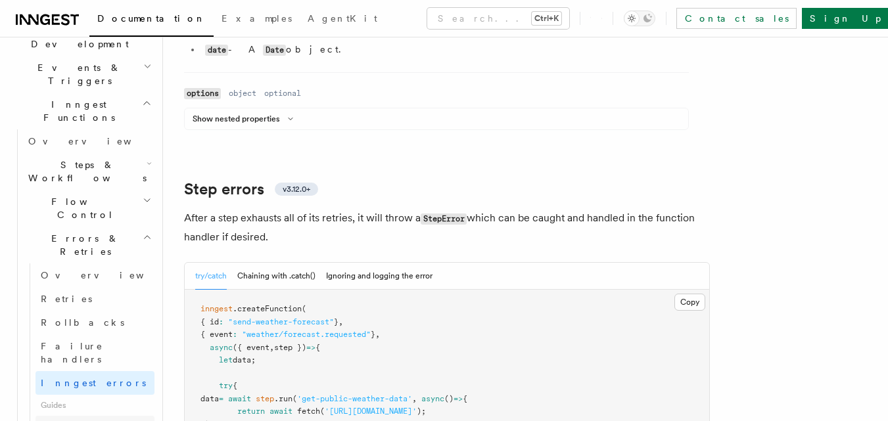
scroll to position [1972, 0]
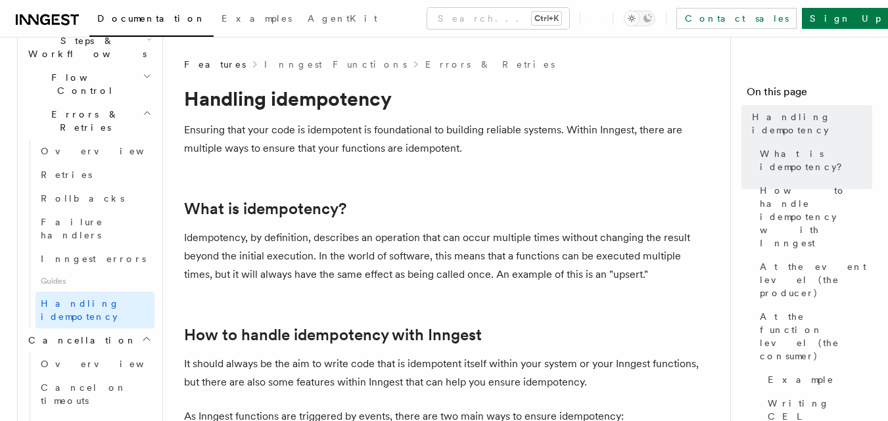
scroll to position [459, 0]
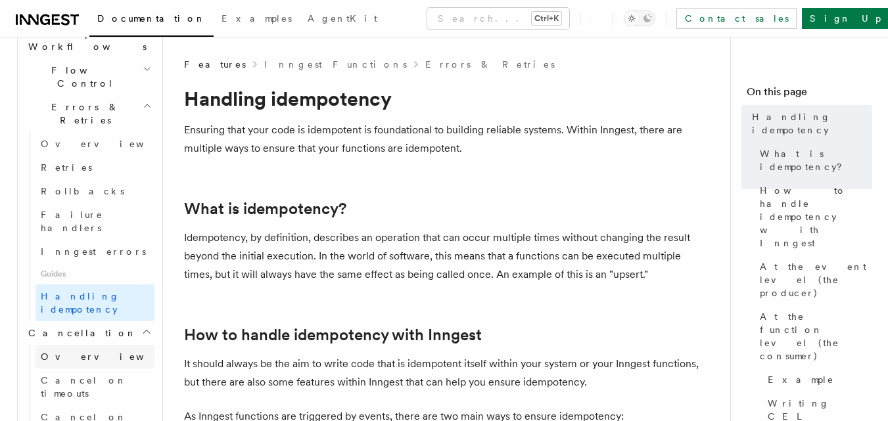
click at [83, 345] on link "Overview" at bounding box center [94, 357] width 119 height 24
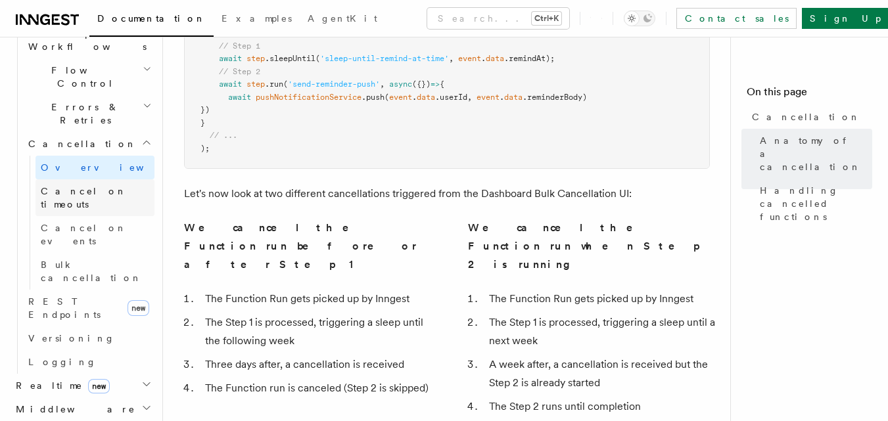
click at [77, 179] on link "Cancel on timeouts" at bounding box center [94, 197] width 119 height 37
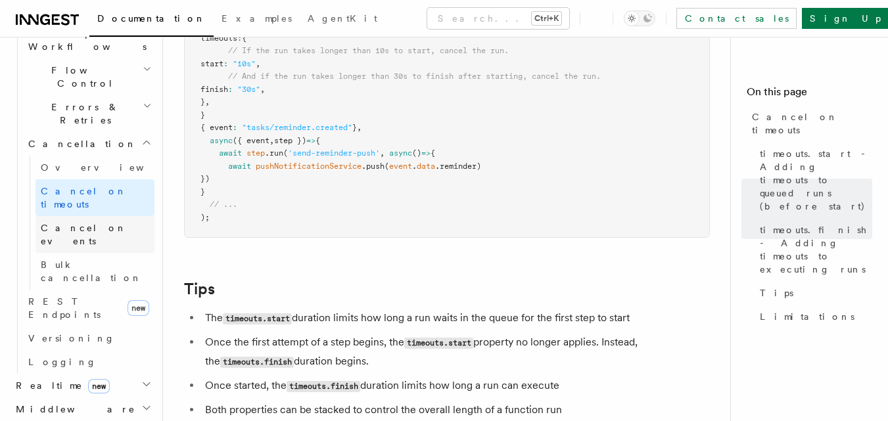
click at [76, 216] on link "Cancel on events" at bounding box center [94, 234] width 119 height 37
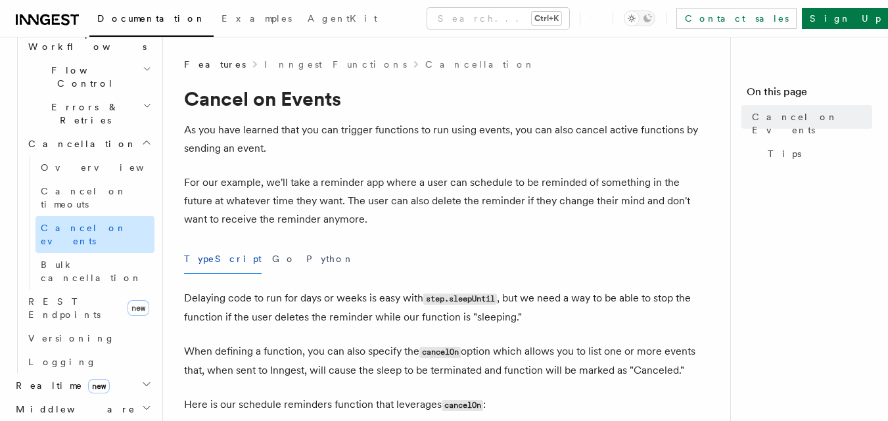
click at [68, 216] on link "Cancel on events" at bounding box center [94, 234] width 119 height 37
click at [67, 260] on span "Bulk cancellation" at bounding box center [91, 272] width 101 height 24
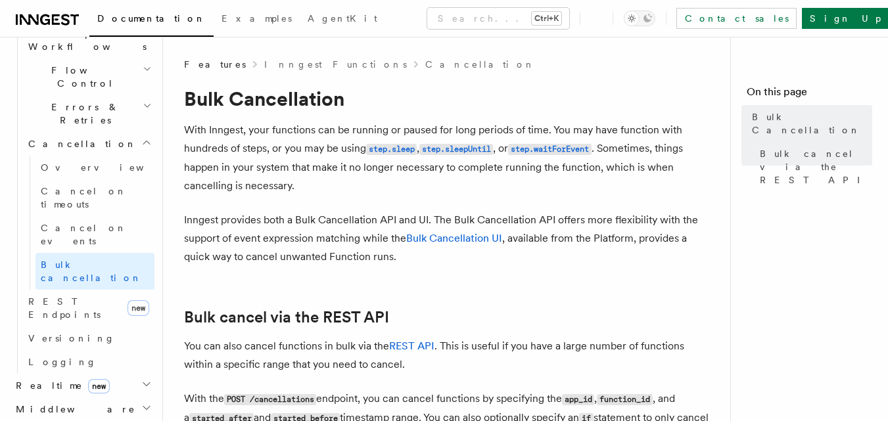
click at [143, 398] on h2 "Middleware" at bounding box center [83, 410] width 144 height 24
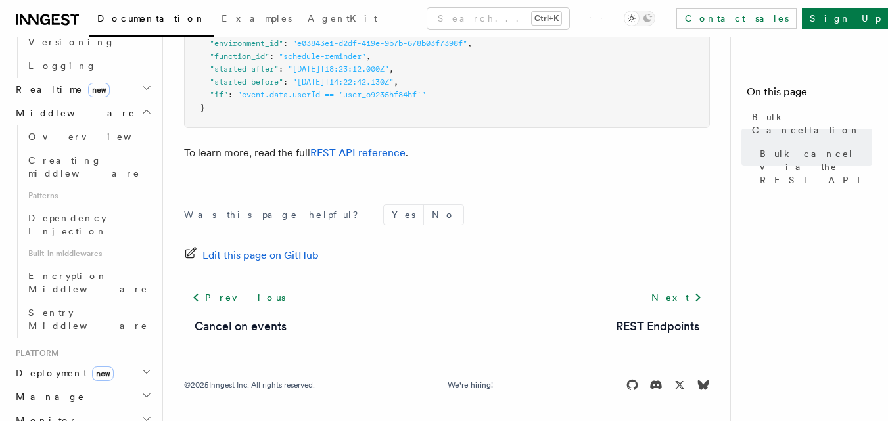
scroll to position [780, 0]
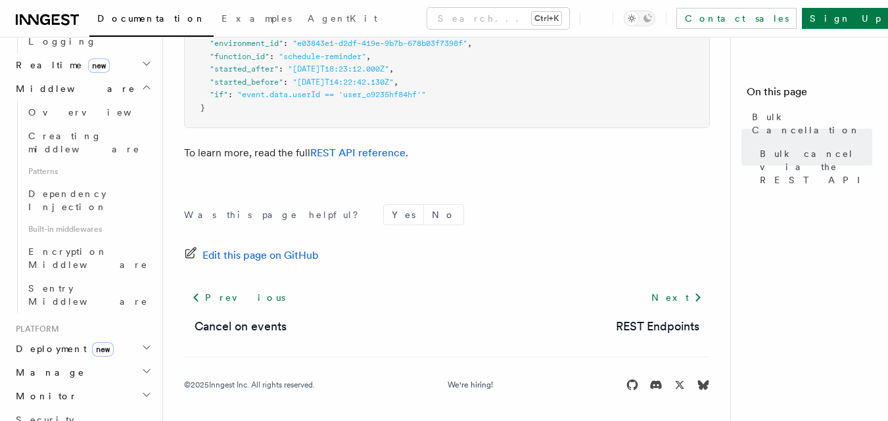
click at [143, 346] on icon "button" at bounding box center [146, 347] width 7 height 3
click at [72, 361] on link "Overview" at bounding box center [88, 373] width 131 height 24
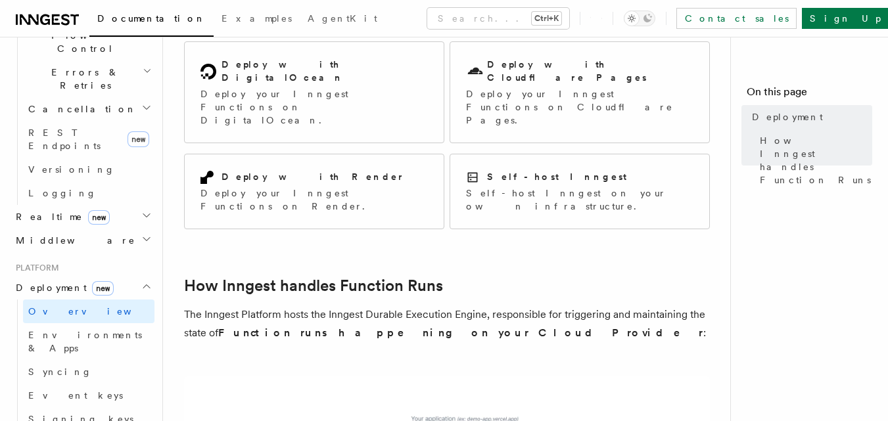
scroll to position [475, 0]
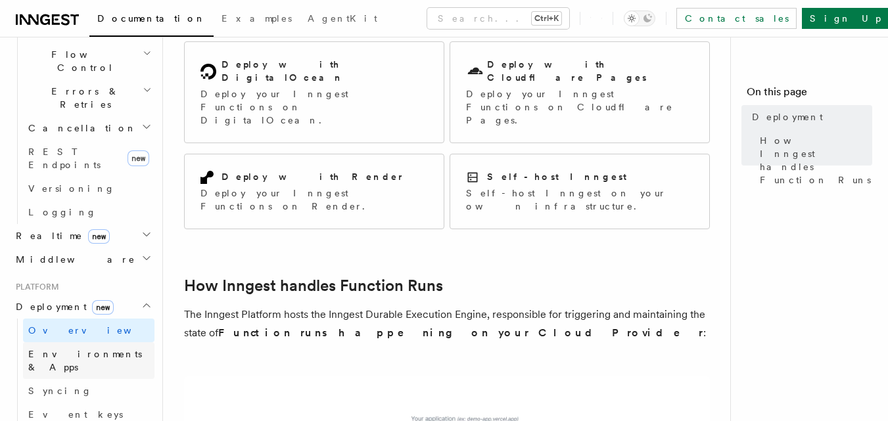
click at [95, 349] on span "Environments & Apps" at bounding box center [85, 361] width 114 height 24
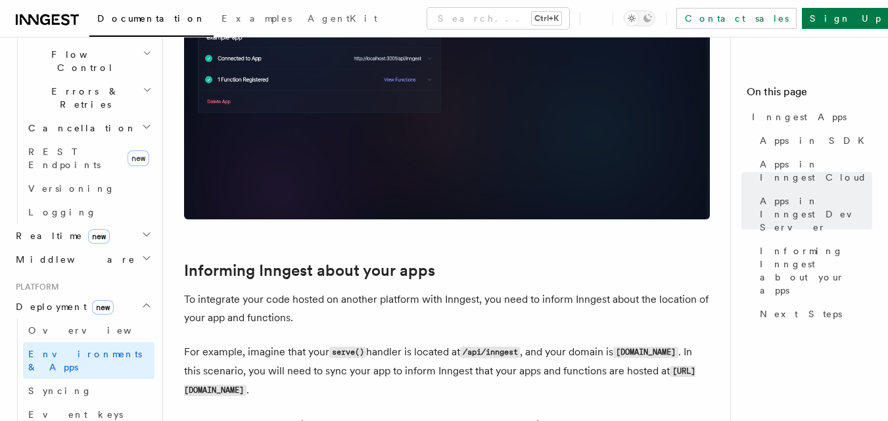
scroll to position [1775, 0]
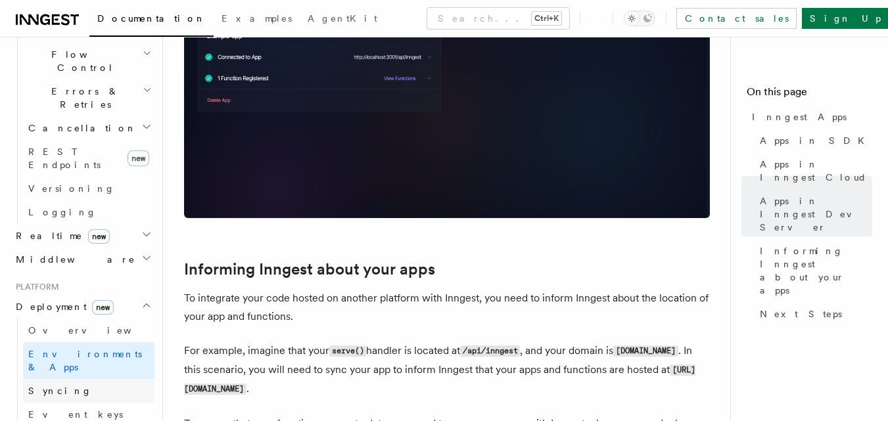
click at [47, 386] on span "Syncing" at bounding box center [60, 391] width 64 height 11
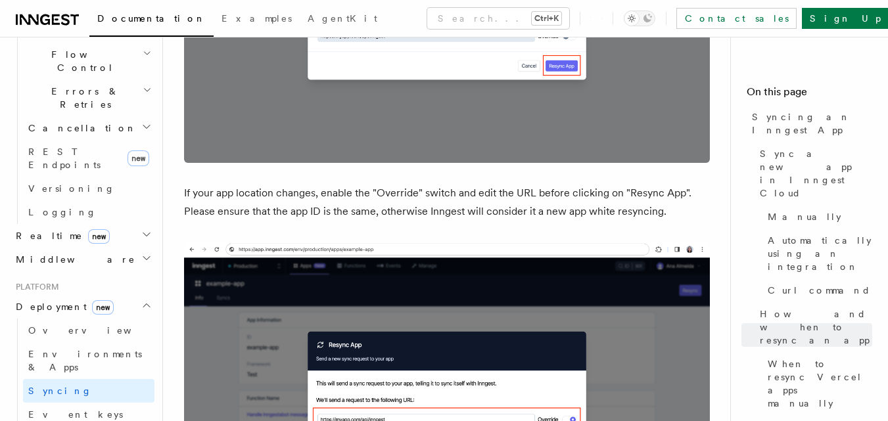
scroll to position [3404, 0]
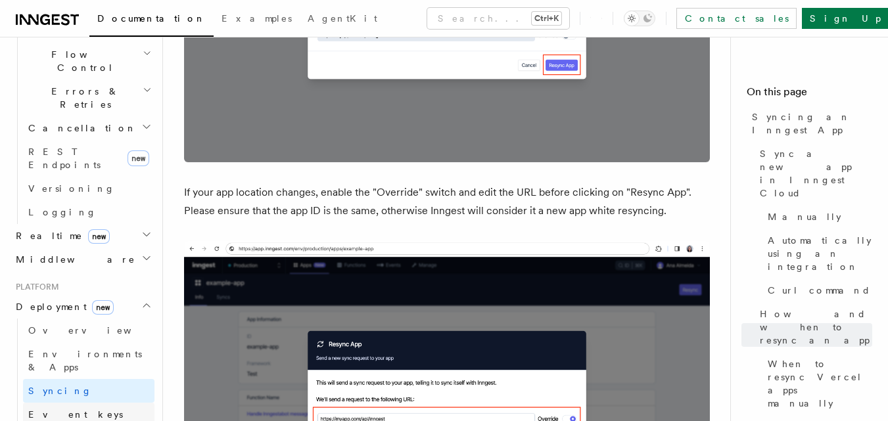
click at [55, 403] on link "Event keys" at bounding box center [88, 415] width 131 height 24
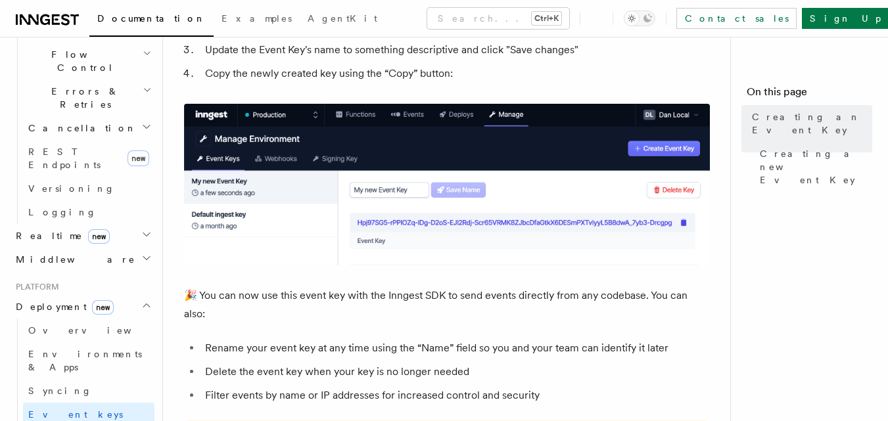
scroll to position [723, 0]
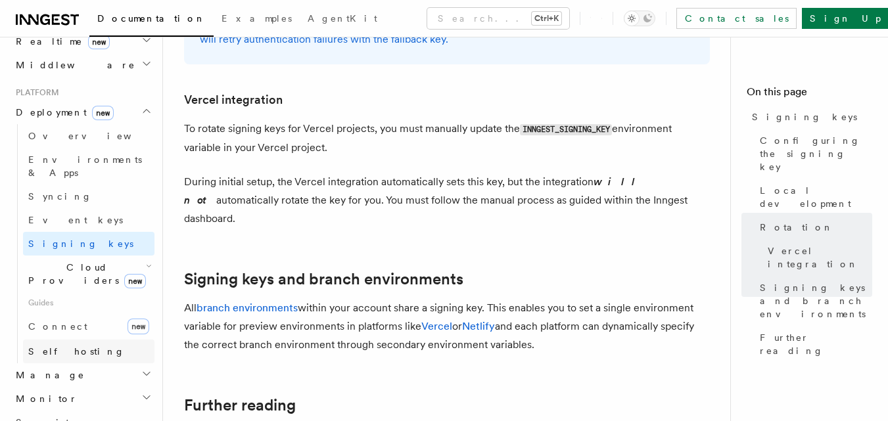
scroll to position [672, 0]
click at [78, 253] on h2 "Cloud Providers new" at bounding box center [88, 271] width 131 height 37
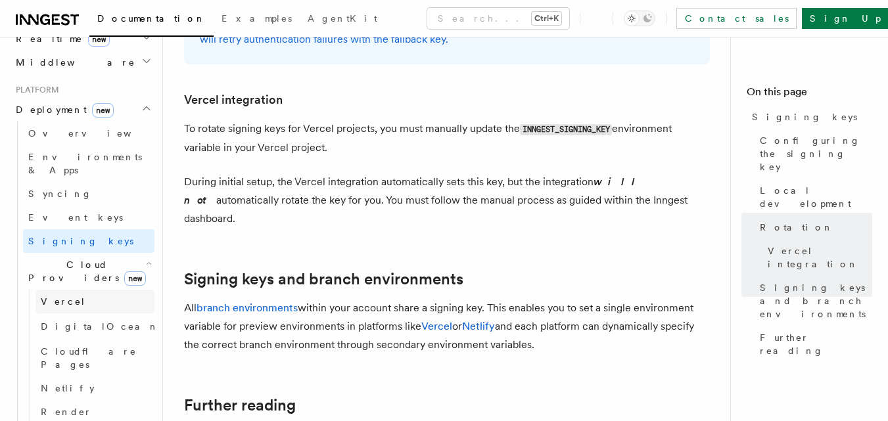
click at [101, 290] on link "Vercel" at bounding box center [94, 302] width 119 height 24
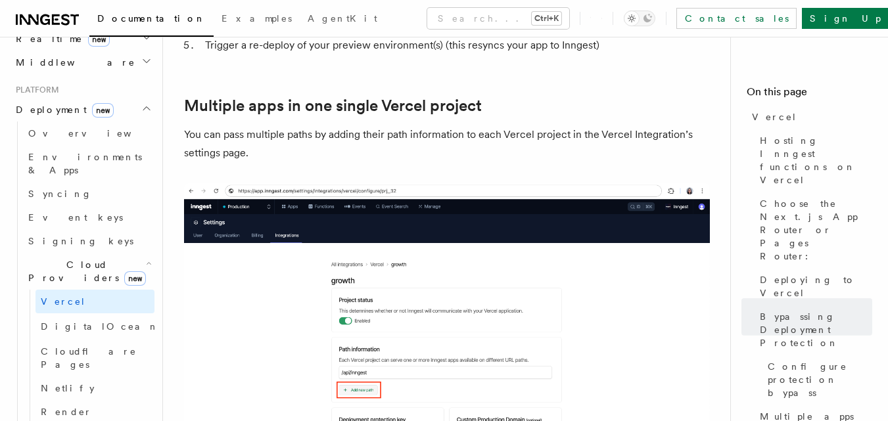
scroll to position [2169, 0]
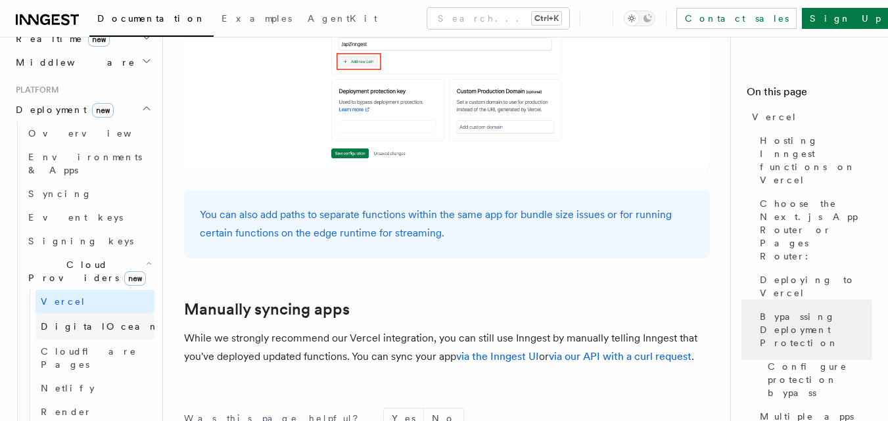
click at [93, 314] on link "DigitalOcean new" at bounding box center [94, 327] width 119 height 26
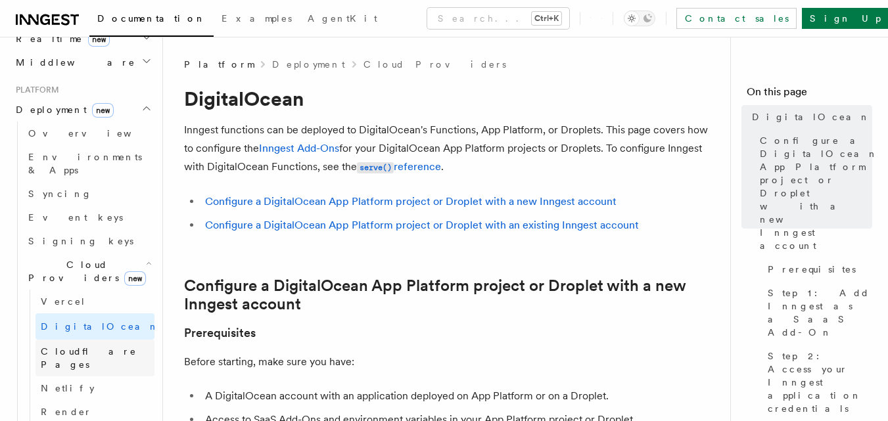
click at [95, 346] on span "Cloudflare Pages" at bounding box center [89, 358] width 96 height 24
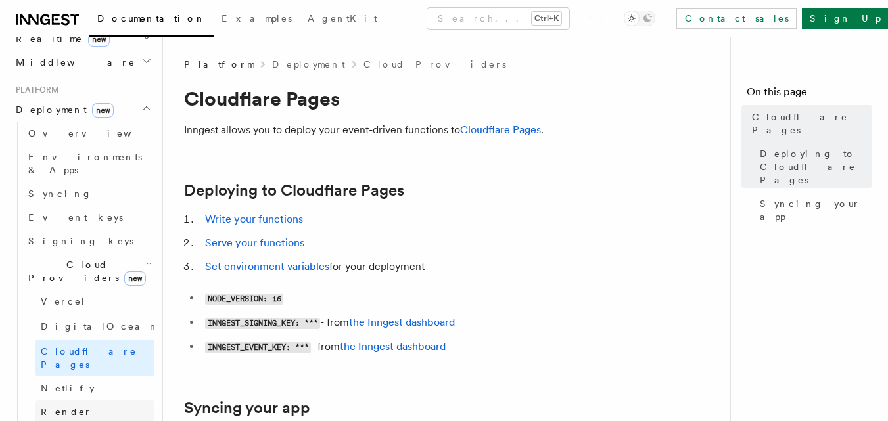
click at [81, 400] on link "Render" at bounding box center [94, 412] width 119 height 24
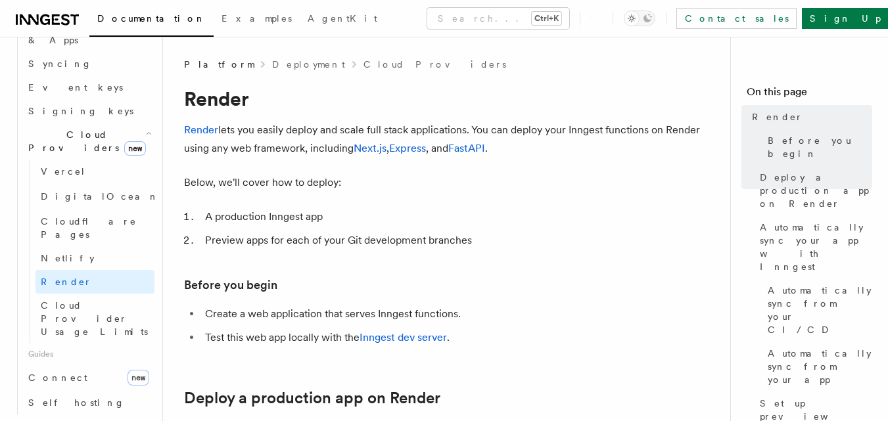
scroll to position [804, 0]
click at [59, 371] on span "Connect" at bounding box center [57, 376] width 59 height 11
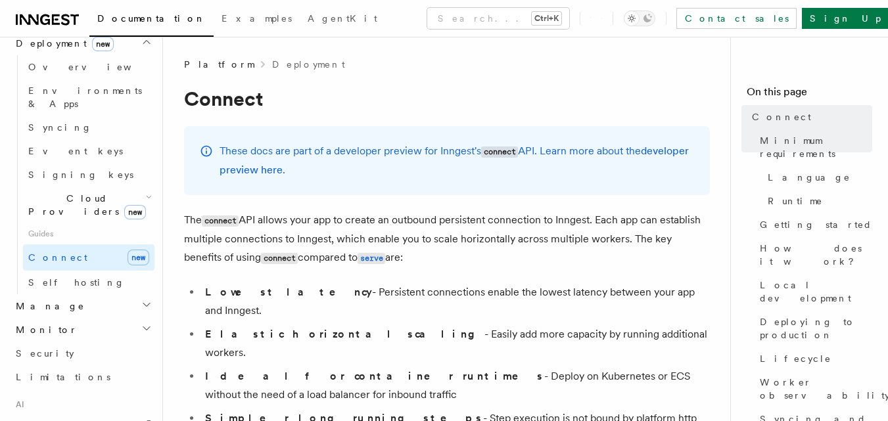
scroll to position [738, 0]
click at [93, 271] on link "Self hosting" at bounding box center [88, 283] width 131 height 24
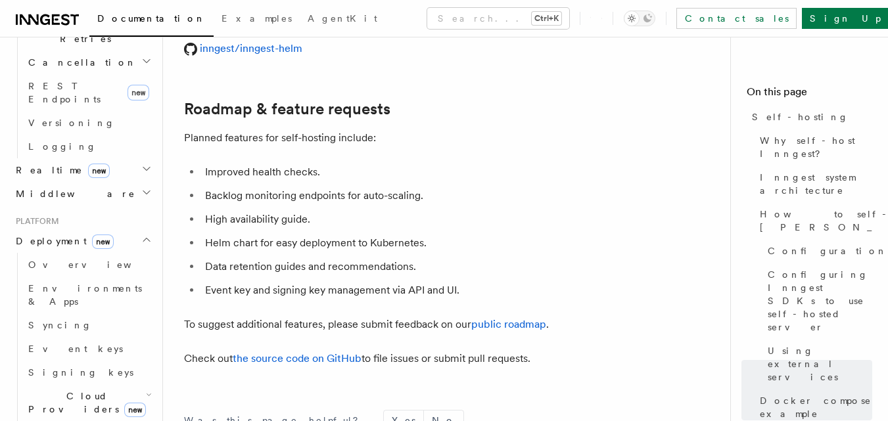
scroll to position [804, 0]
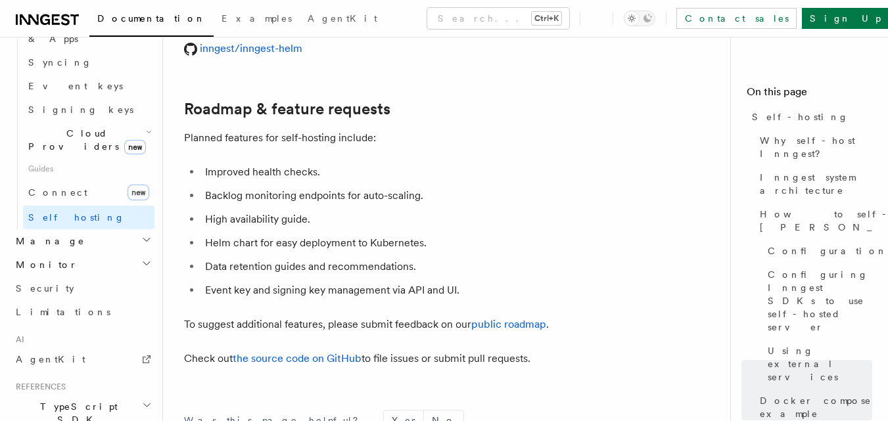
click at [103, 229] on h2 "Manage" at bounding box center [83, 241] width 144 height 24
click at [81, 260] on span "Environments" at bounding box center [85, 265] width 114 height 11
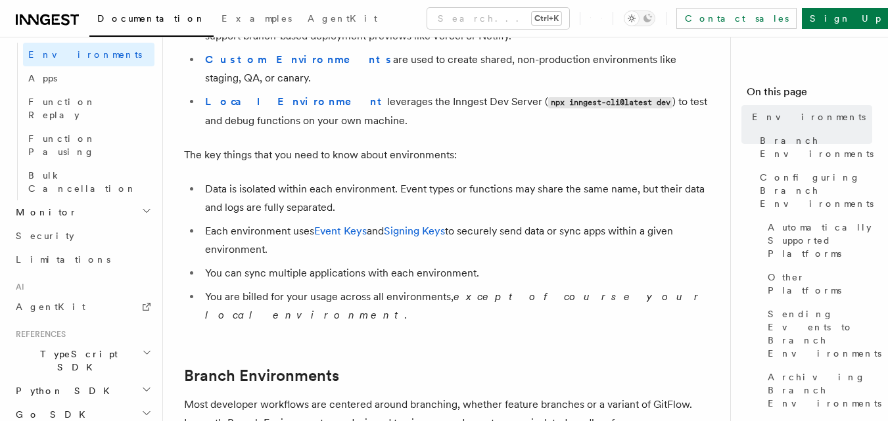
scroll to position [263, 0]
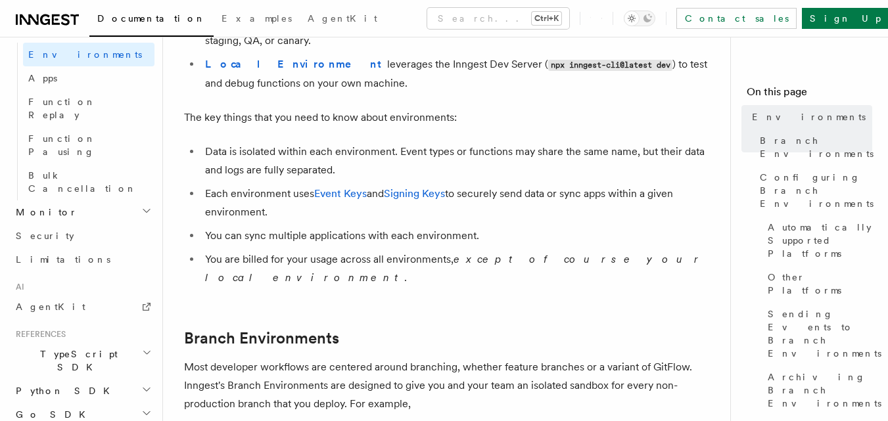
click at [602, 19] on icon at bounding box center [601, 18] width 1 height 12
